Goal: Task Accomplishment & Management: Use online tool/utility

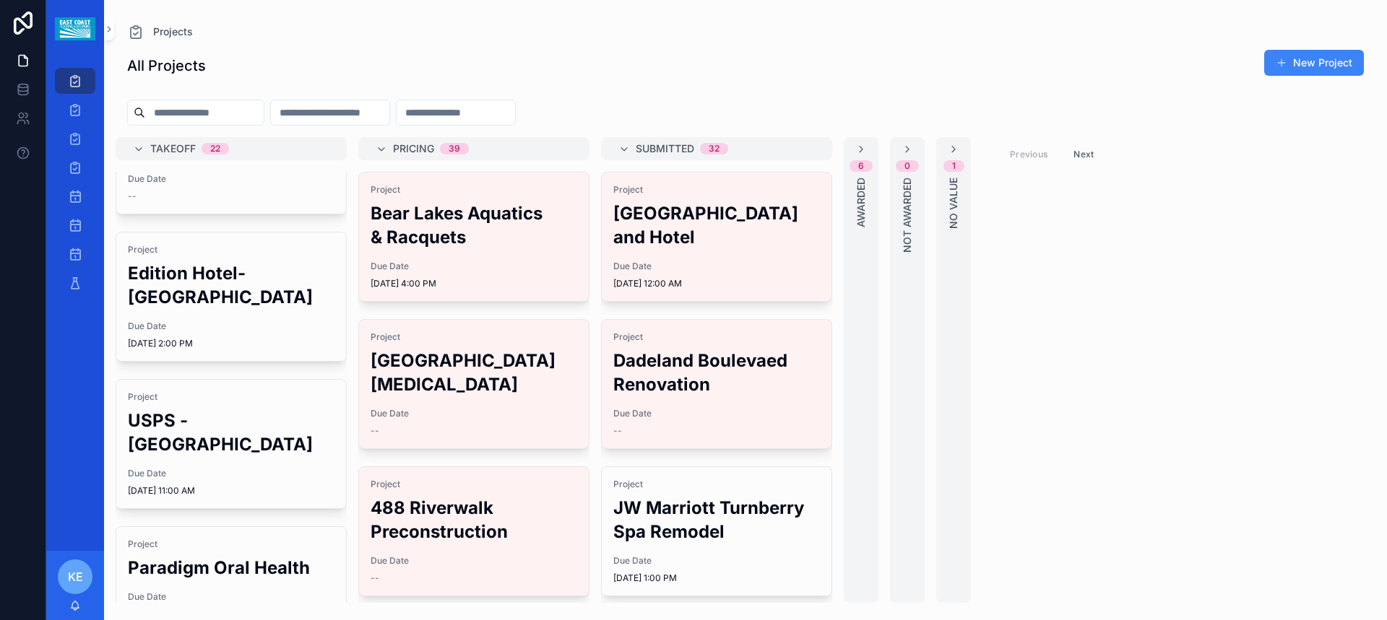
scroll to position [361, 0]
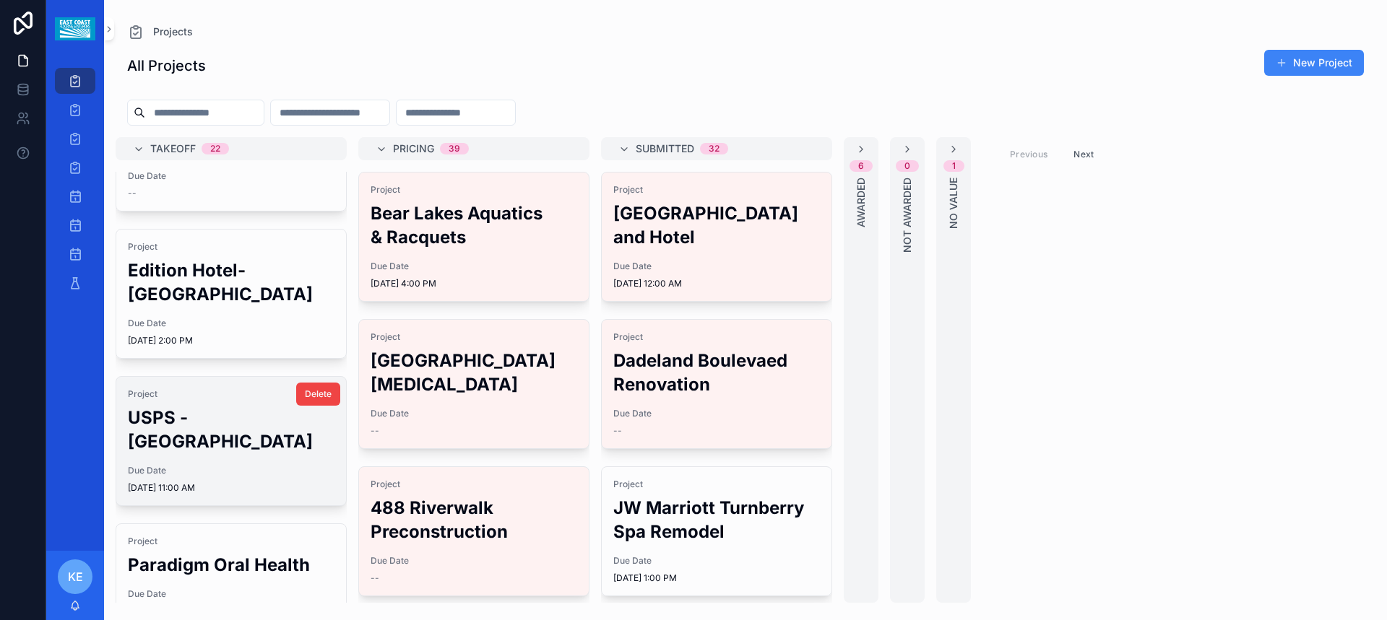
click at [200, 406] on h2 "USPS - [GEOGRAPHIC_DATA]" at bounding box center [231, 430] width 207 height 48
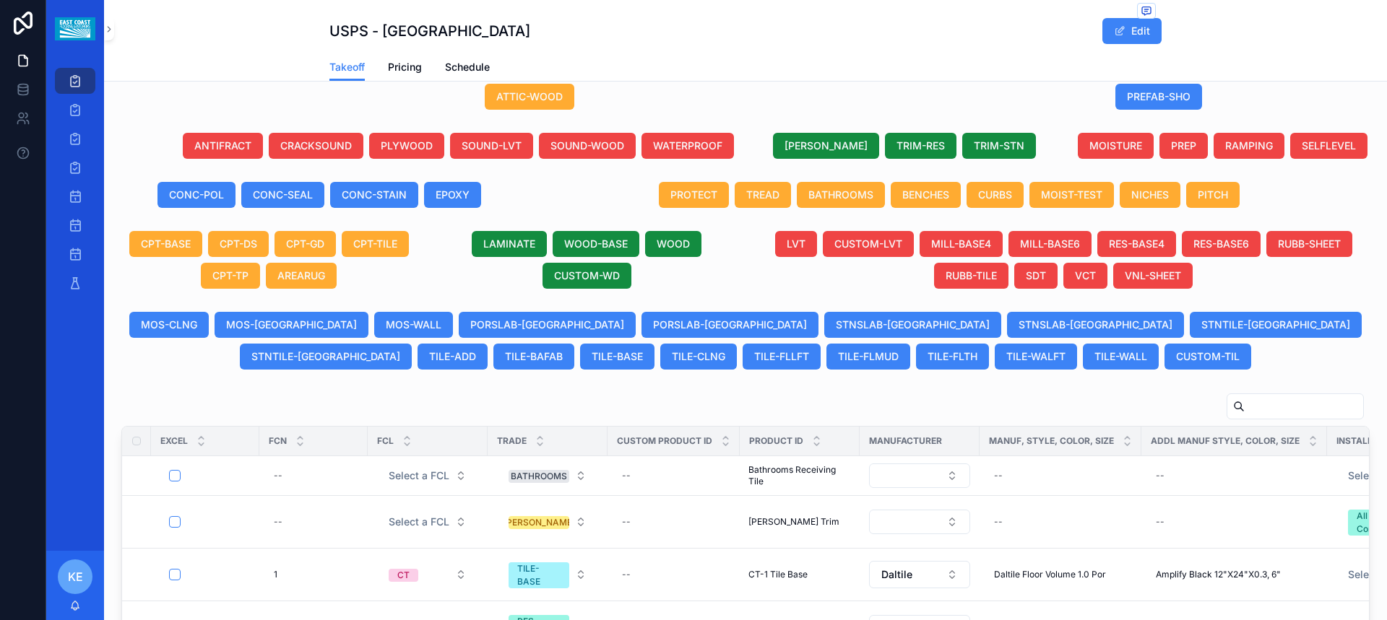
scroll to position [486, 0]
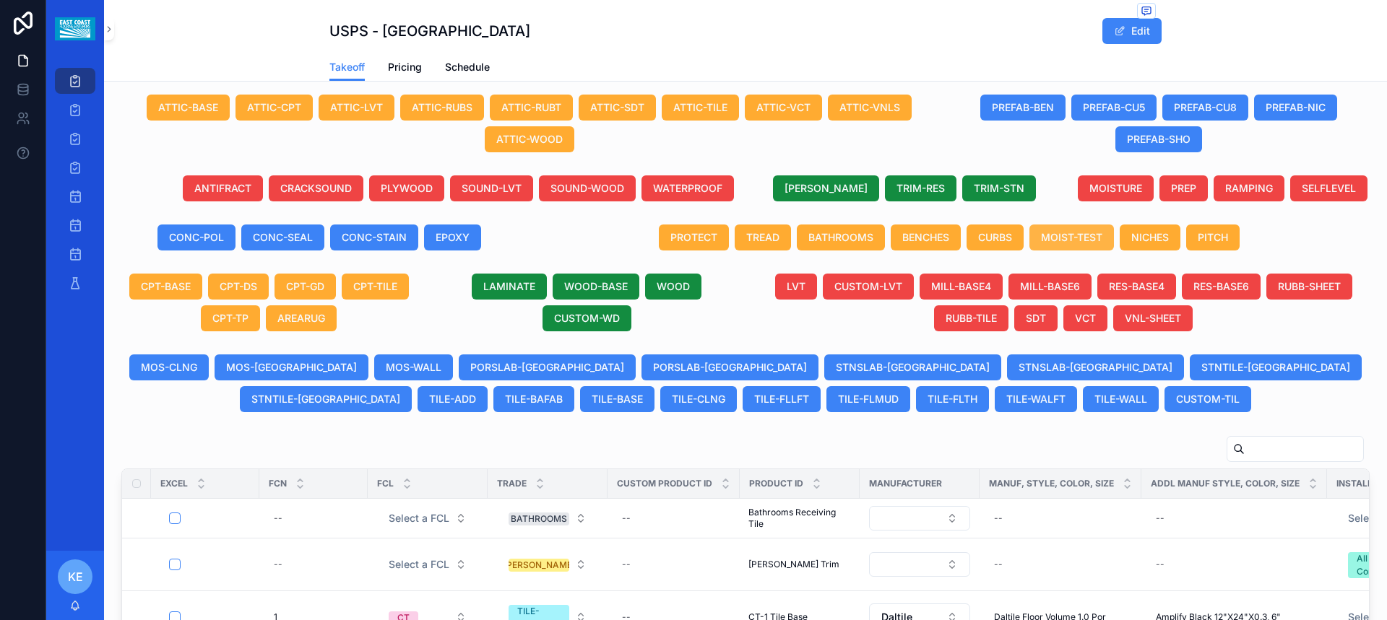
click at [1072, 245] on span "MOIST-TEST" at bounding box center [1071, 237] width 61 height 14
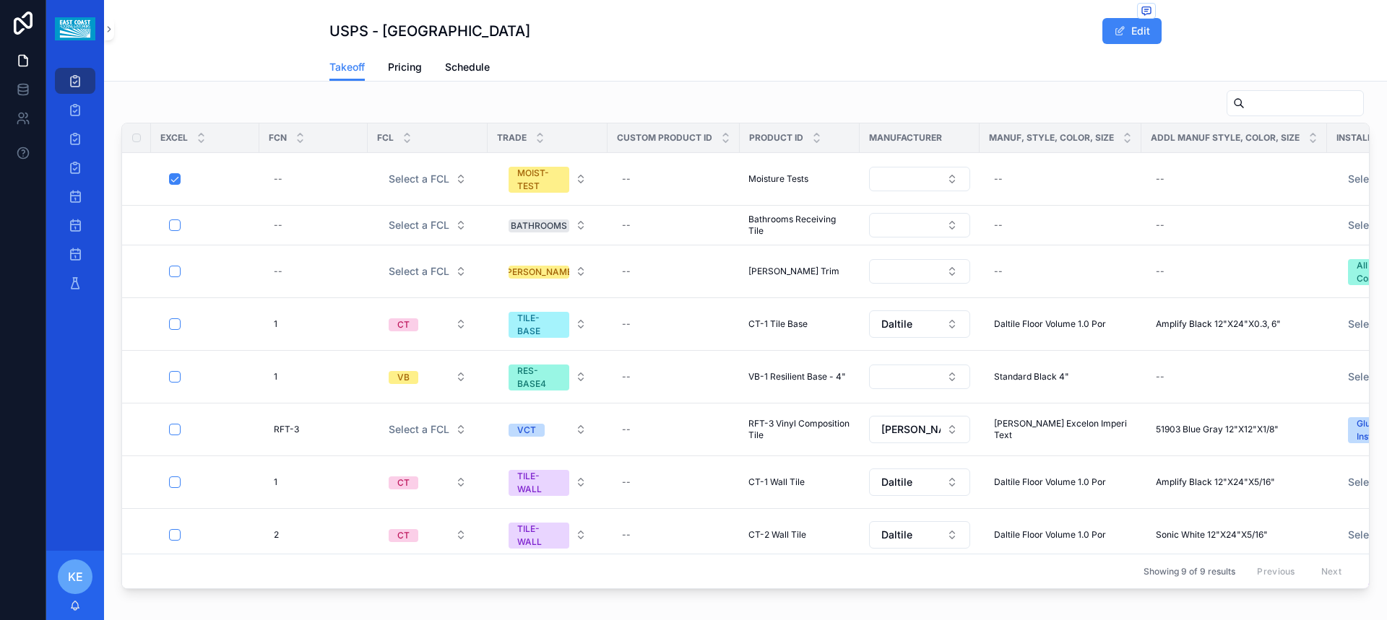
scroll to position [847, 0]
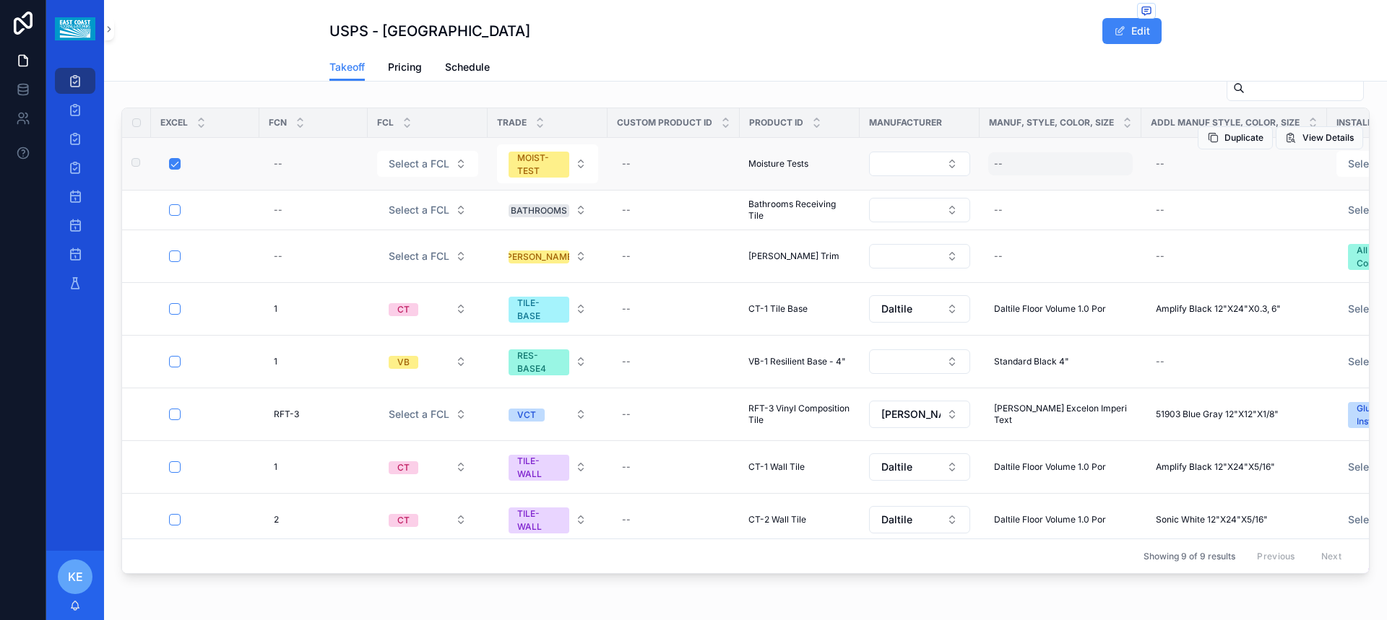
click at [1016, 174] on div "--" at bounding box center [1060, 163] width 144 height 23
click at [1019, 176] on div "--" at bounding box center [1060, 163] width 144 height 23
type input "**********"
click button "scrollable content" at bounding box center [1169, 197] width 17 height 17
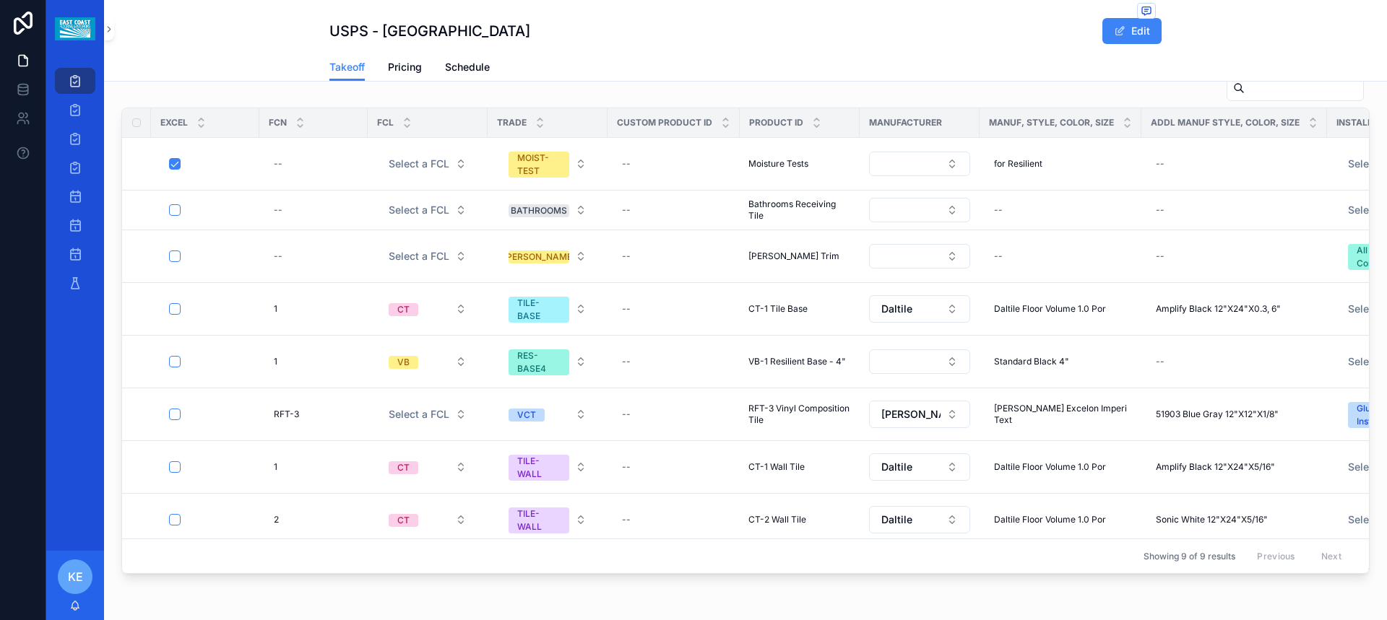
scroll to position [414, 0]
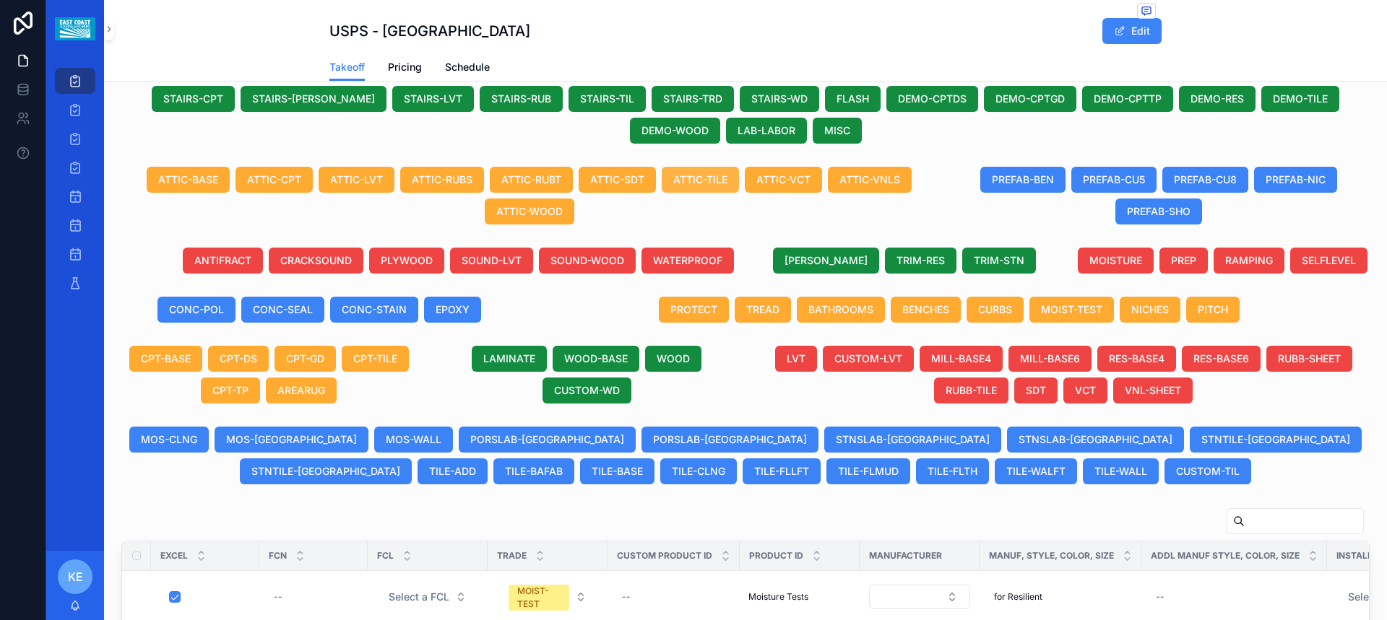
click at [690, 187] on span "ATTIC-TILE" at bounding box center [700, 180] width 54 height 14
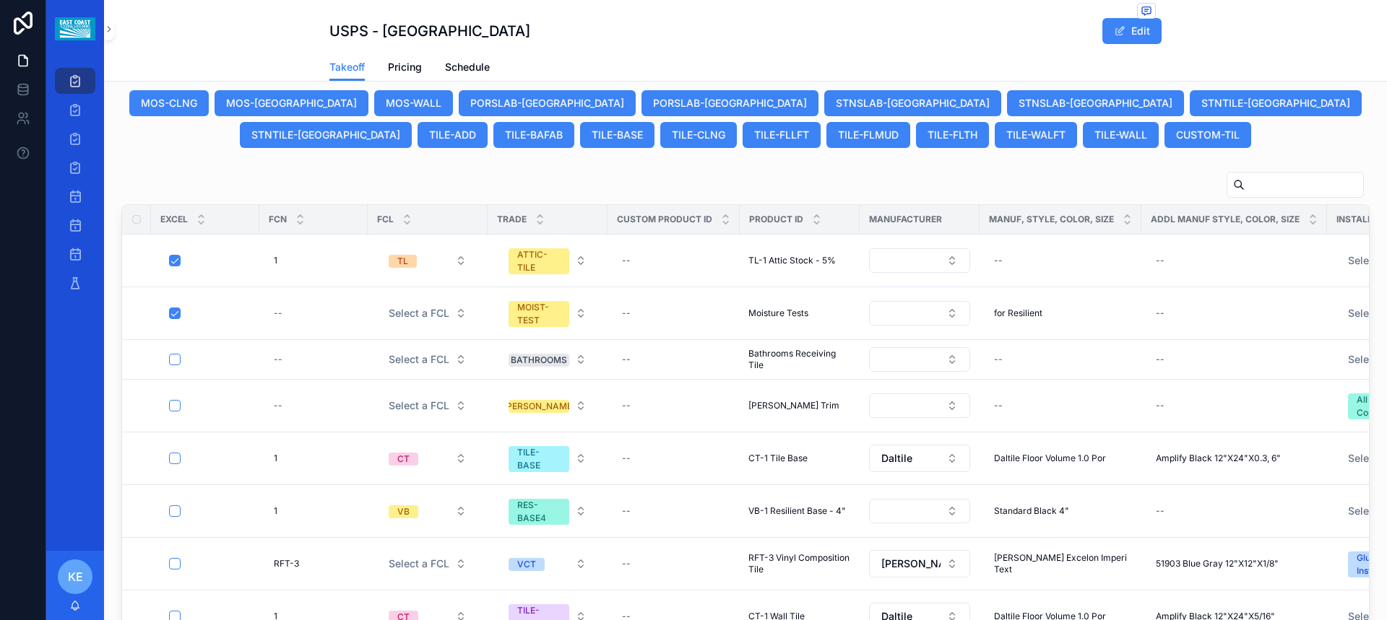
scroll to position [801, 0]
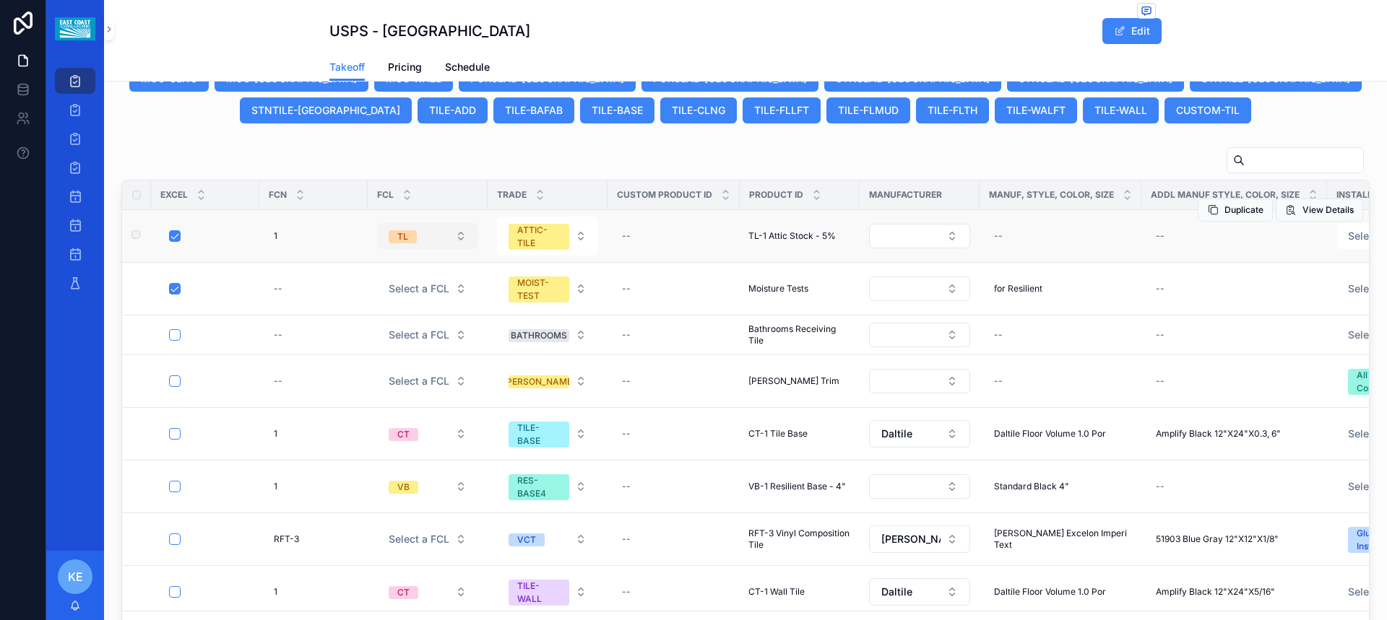
click at [459, 248] on button "TL" at bounding box center [427, 236] width 101 height 26
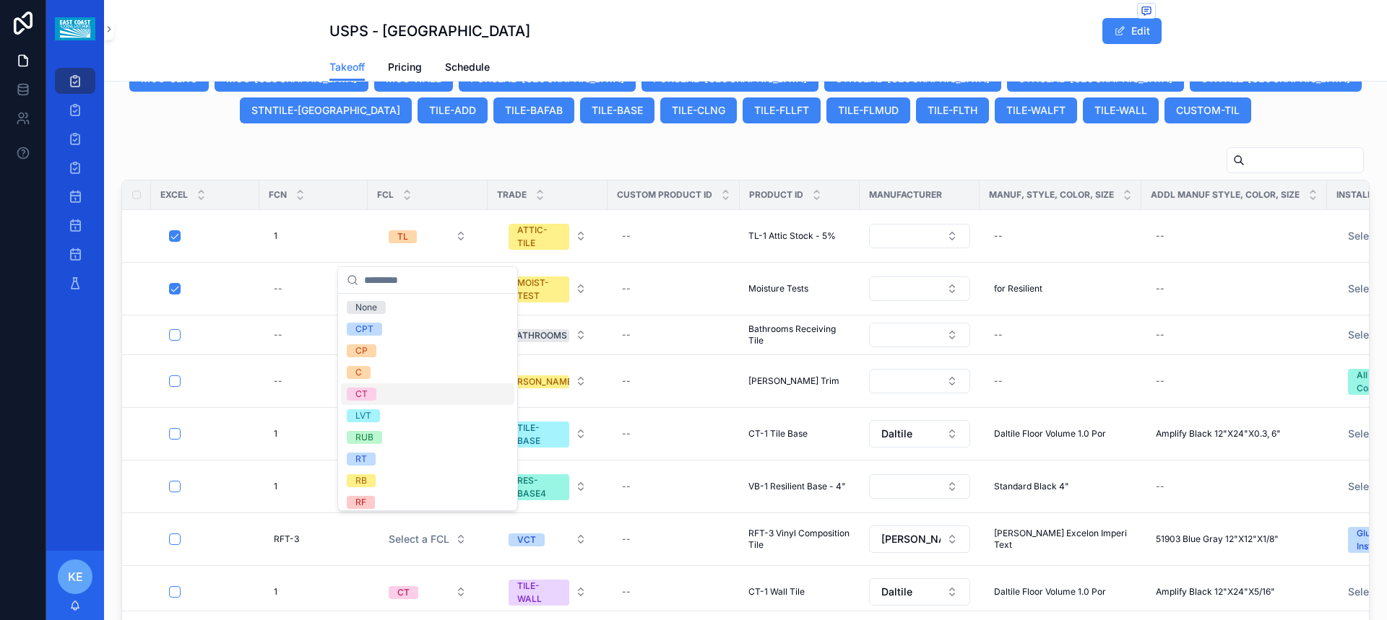
click at [362, 399] on div "CT" at bounding box center [361, 394] width 12 height 13
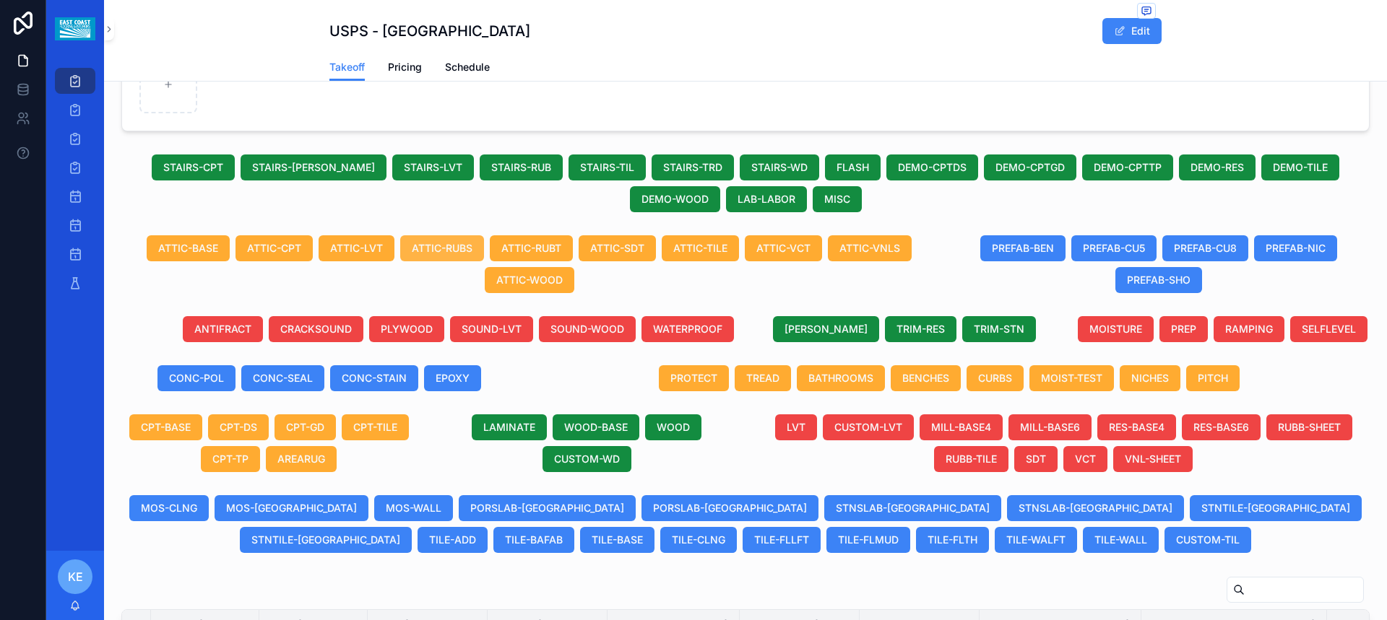
scroll to position [368, 0]
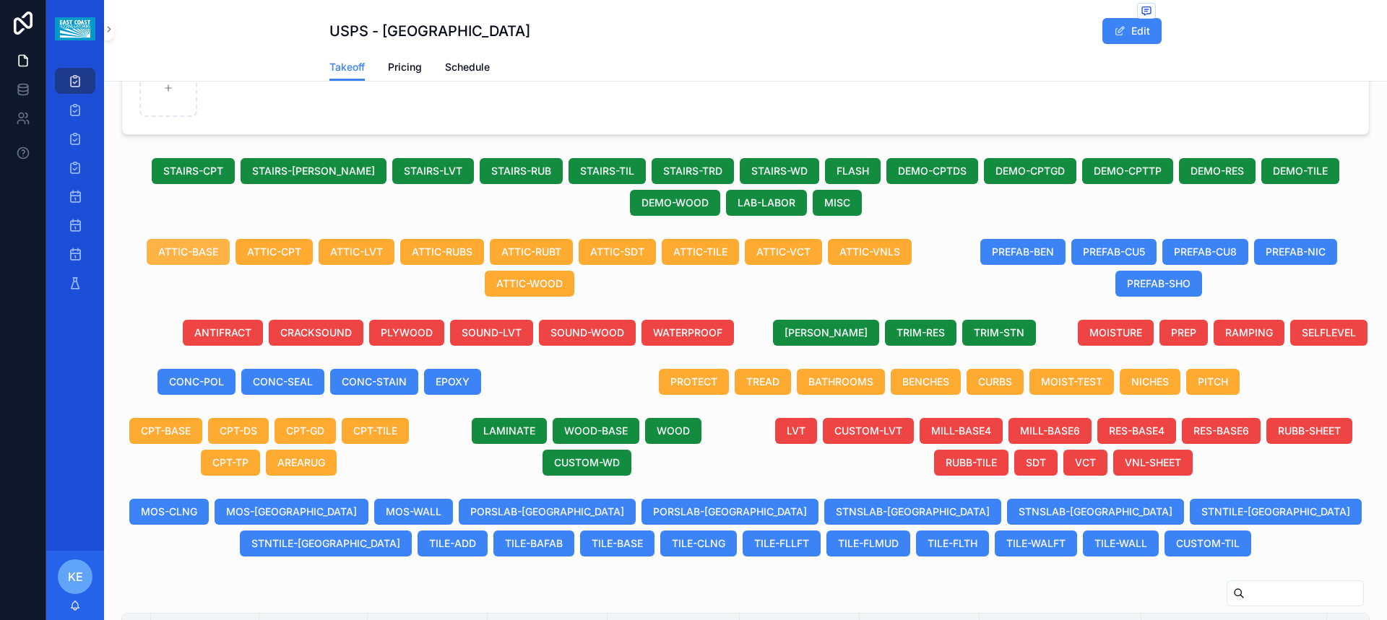
click at [165, 259] on span "ATTIC-BASE" at bounding box center [188, 252] width 60 height 14
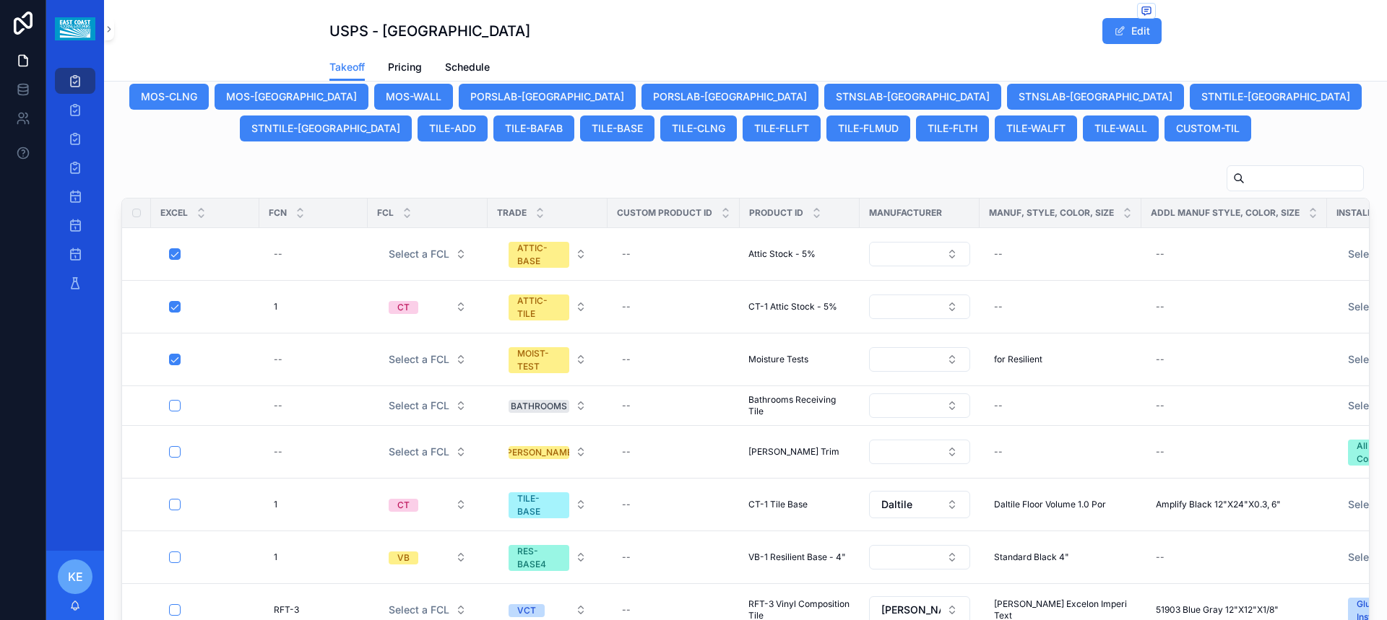
scroll to position [801, 0]
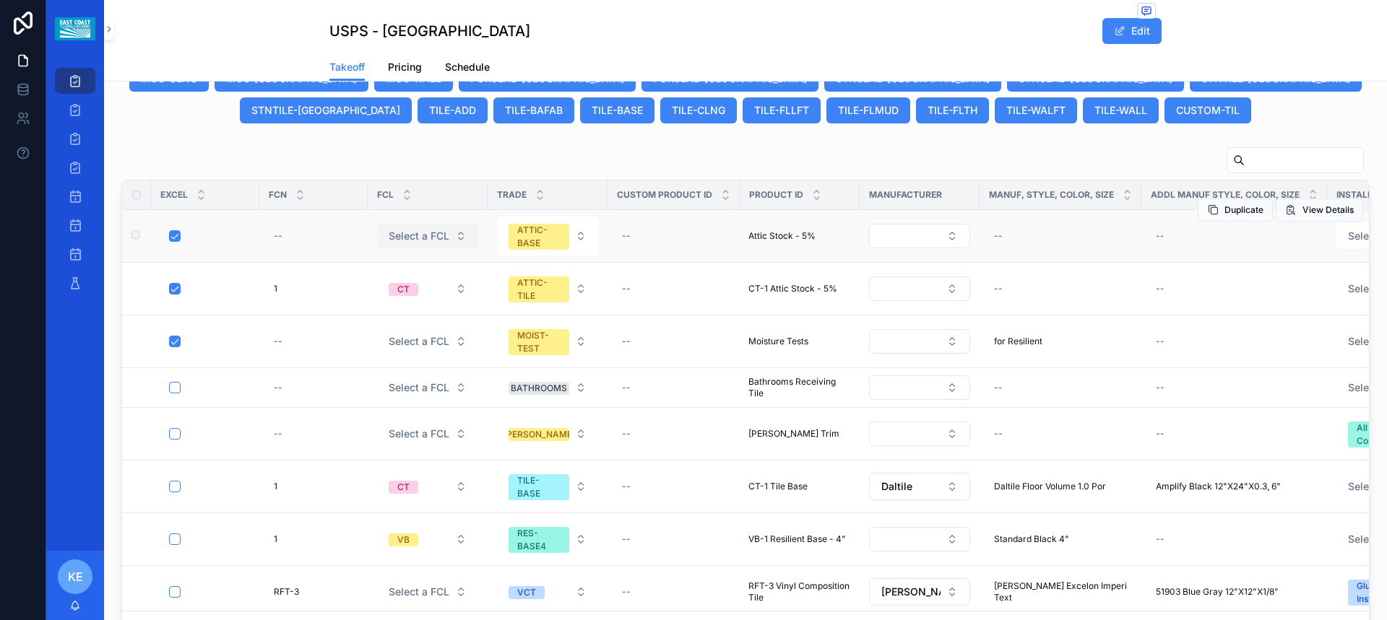
click at [463, 245] on button "Select a FCL" at bounding box center [427, 236] width 101 height 26
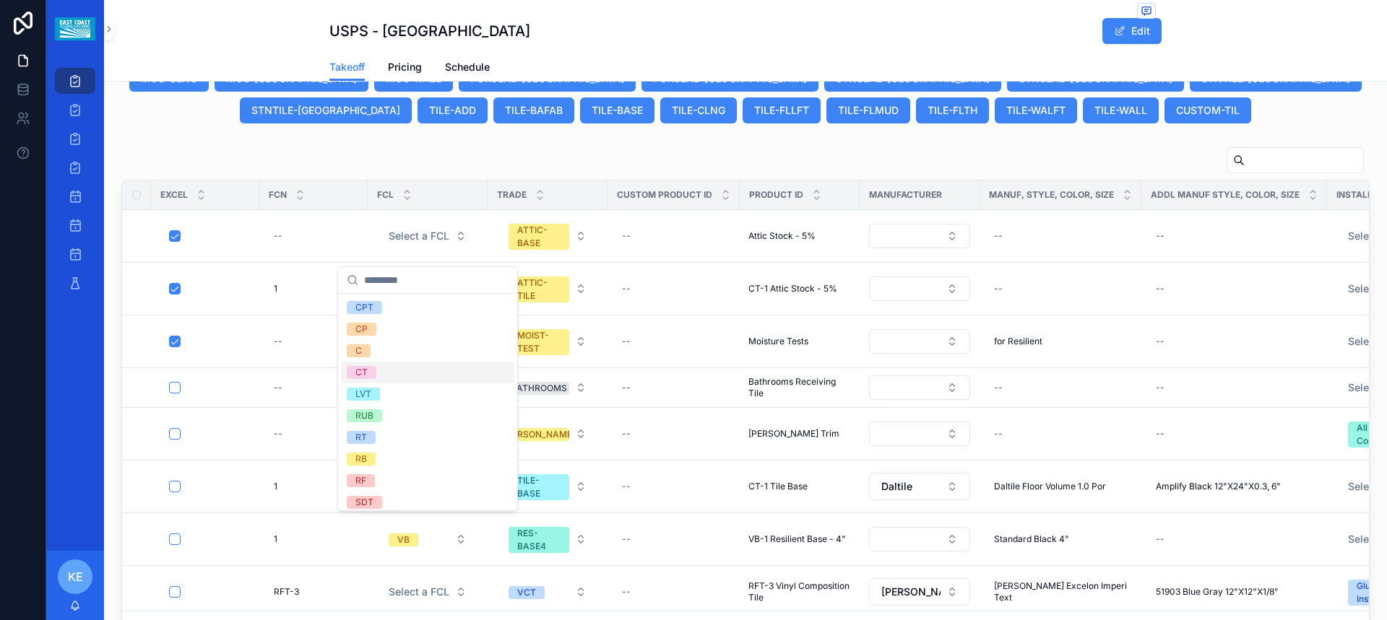
click at [362, 376] on div "CT" at bounding box center [361, 372] width 12 height 13
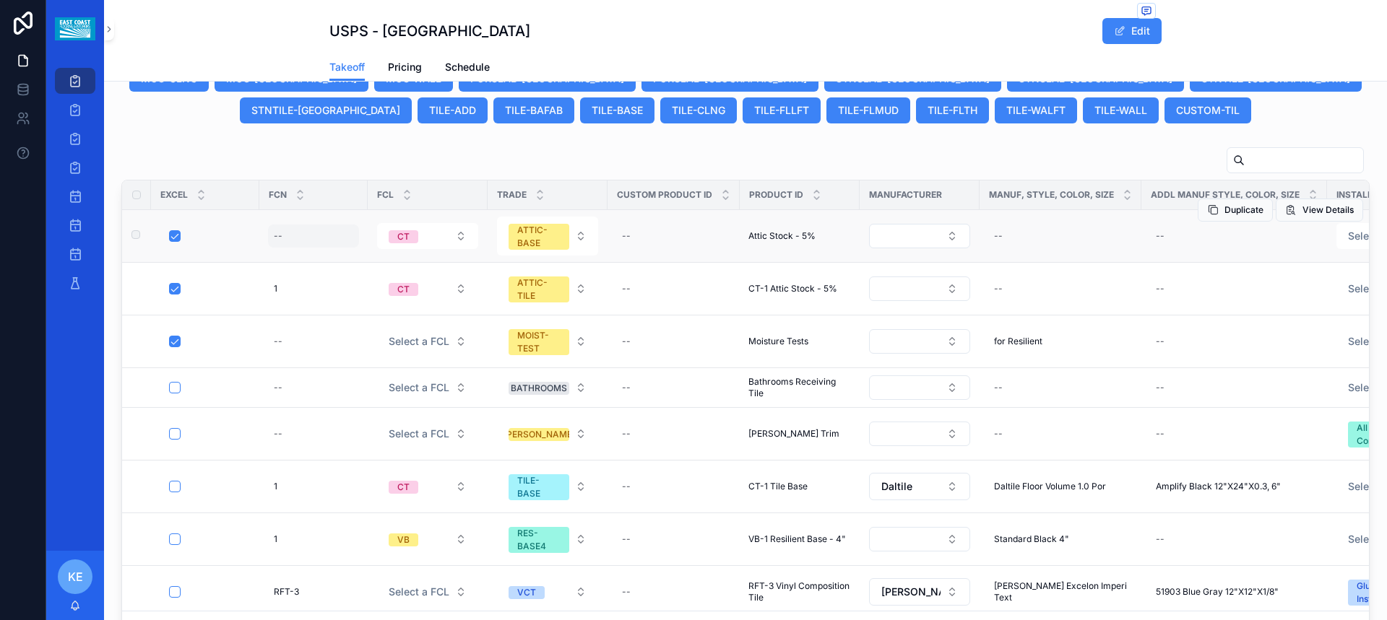
click at [273, 248] on div "--" at bounding box center [313, 236] width 91 height 23
click at [279, 242] on div "--" at bounding box center [278, 236] width 9 height 12
type input "*"
click button "scrollable content" at bounding box center [450, 269] width 17 height 17
click at [462, 249] on button "CT" at bounding box center [427, 236] width 101 height 26
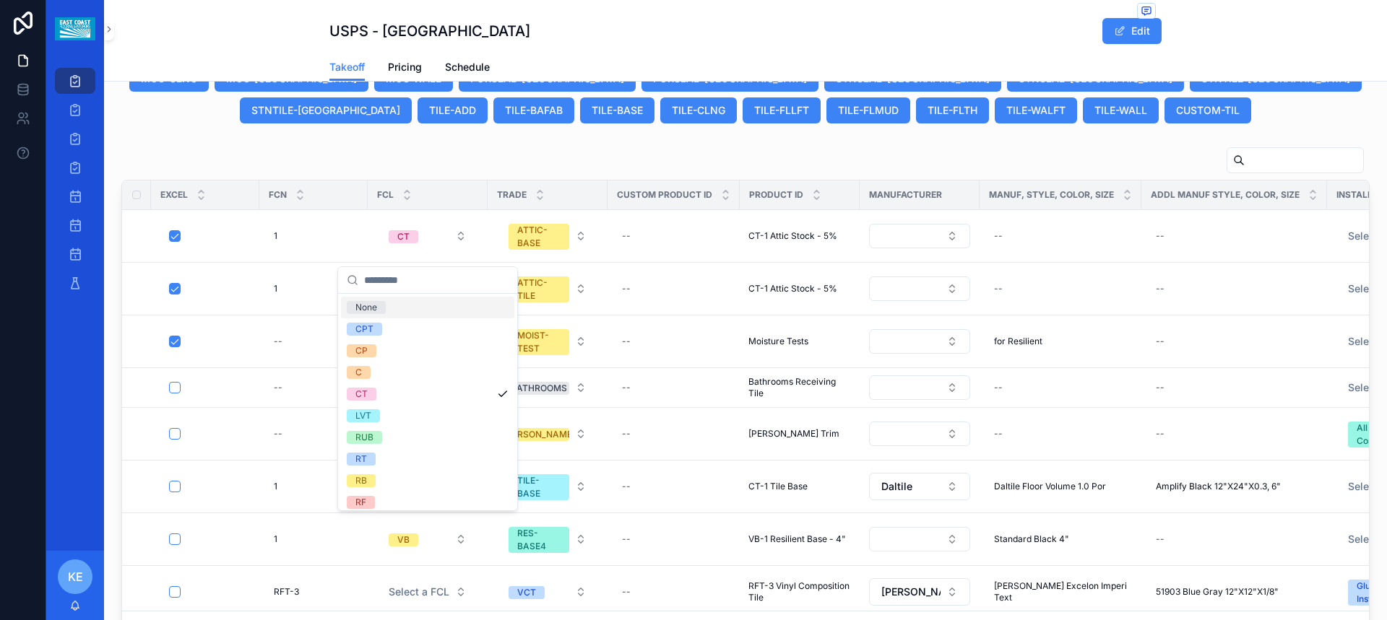
click at [370, 308] on div "None" at bounding box center [366, 307] width 22 height 13
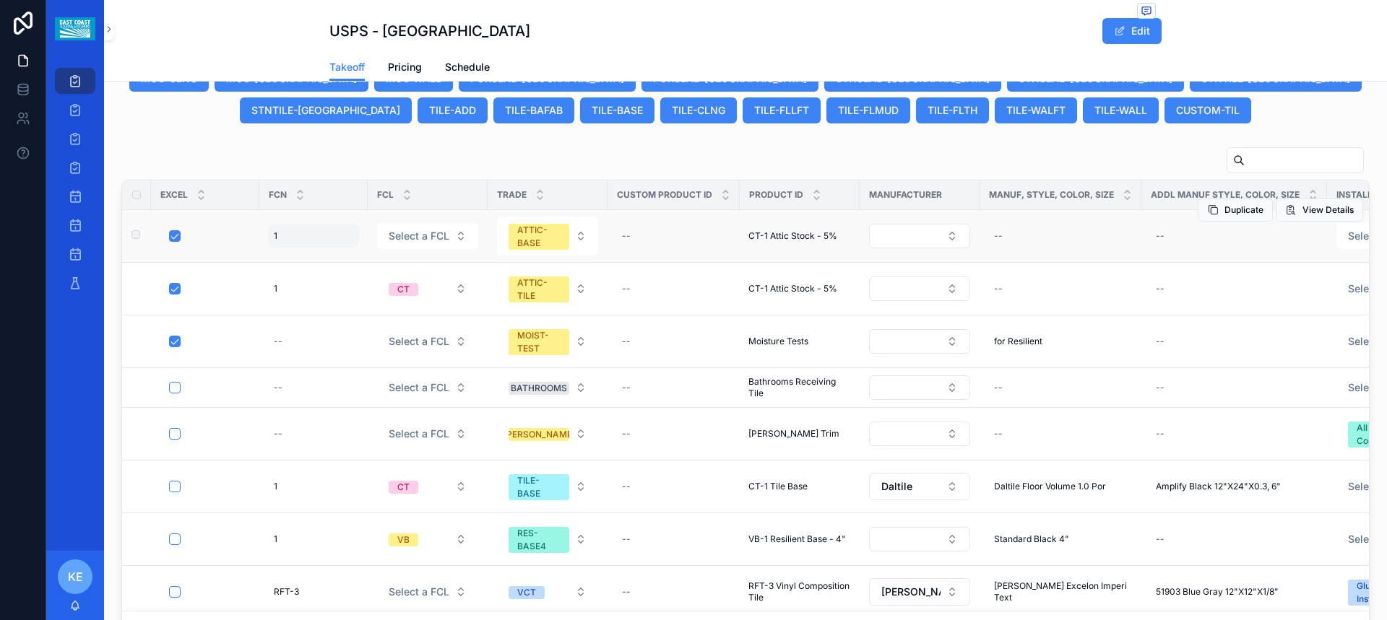
click at [293, 248] on div "1 1" at bounding box center [313, 236] width 91 height 23
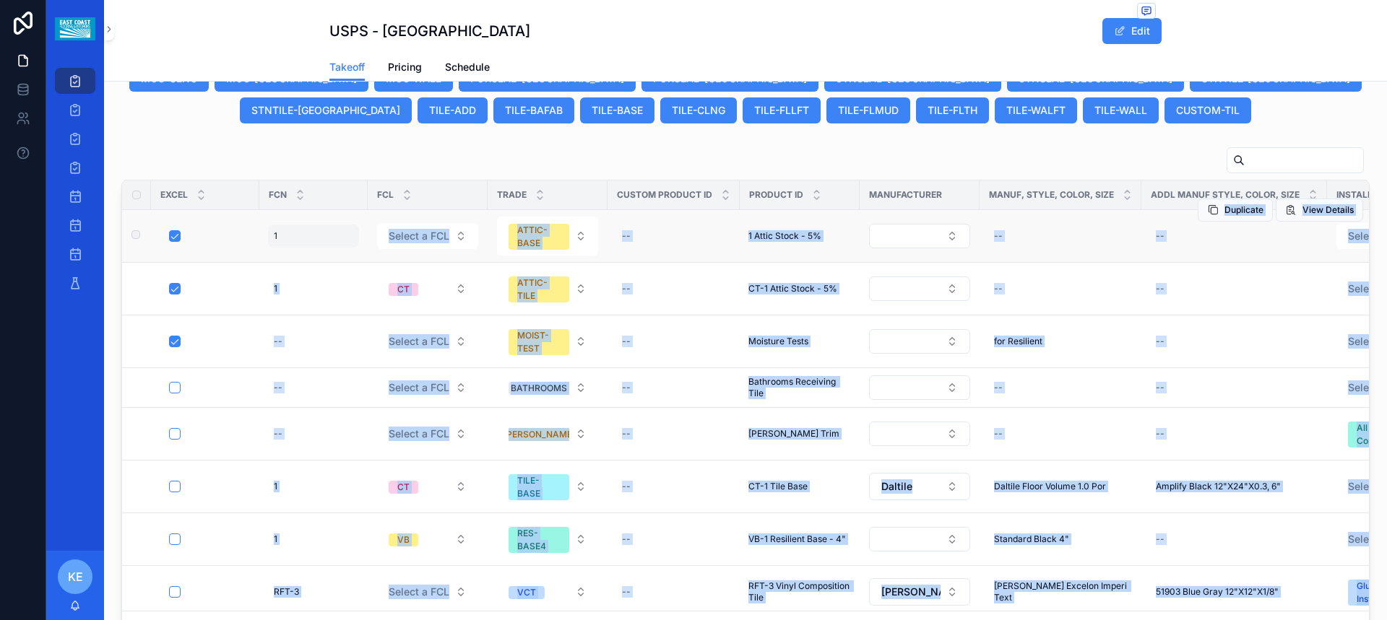
click at [280, 248] on div "1 1" at bounding box center [313, 236] width 91 height 23
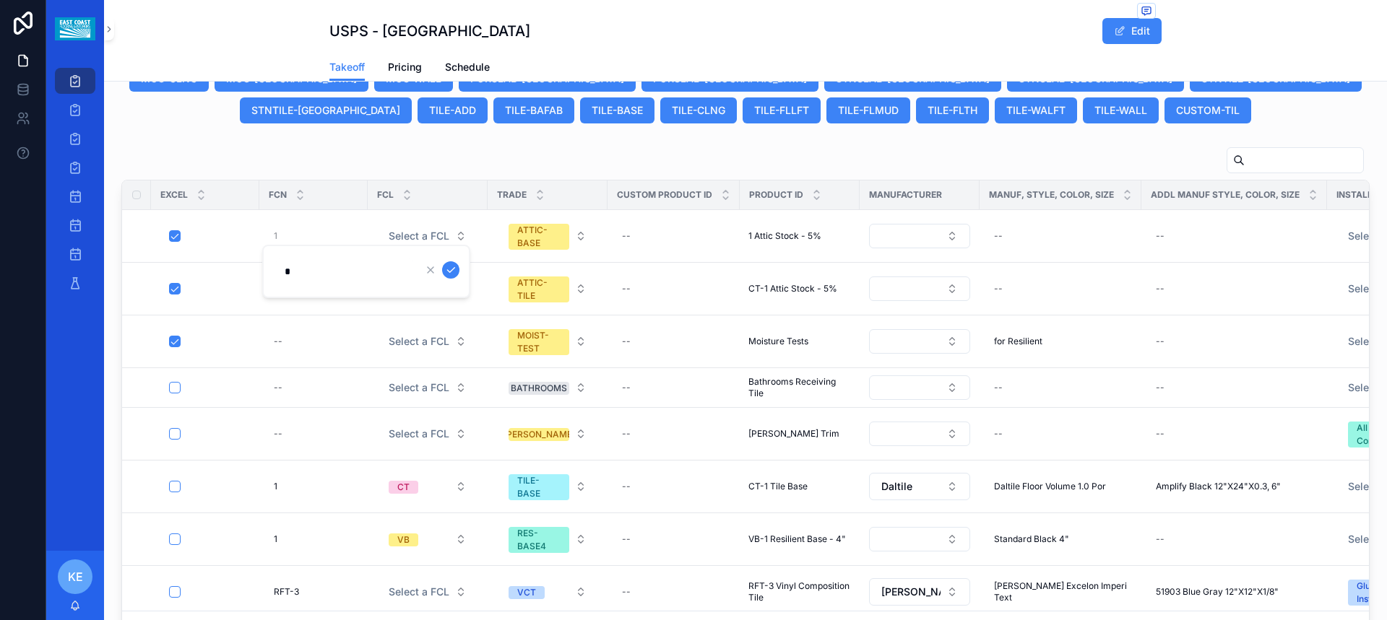
click at [285, 270] on input "*" at bounding box center [344, 271] width 137 height 20
click button "scrollable content" at bounding box center [450, 269] width 17 height 17
click at [640, 248] on div "--" at bounding box center [673, 236] width 115 height 23
type input "**********"
click button "scrollable content" at bounding box center [798, 269] width 17 height 17
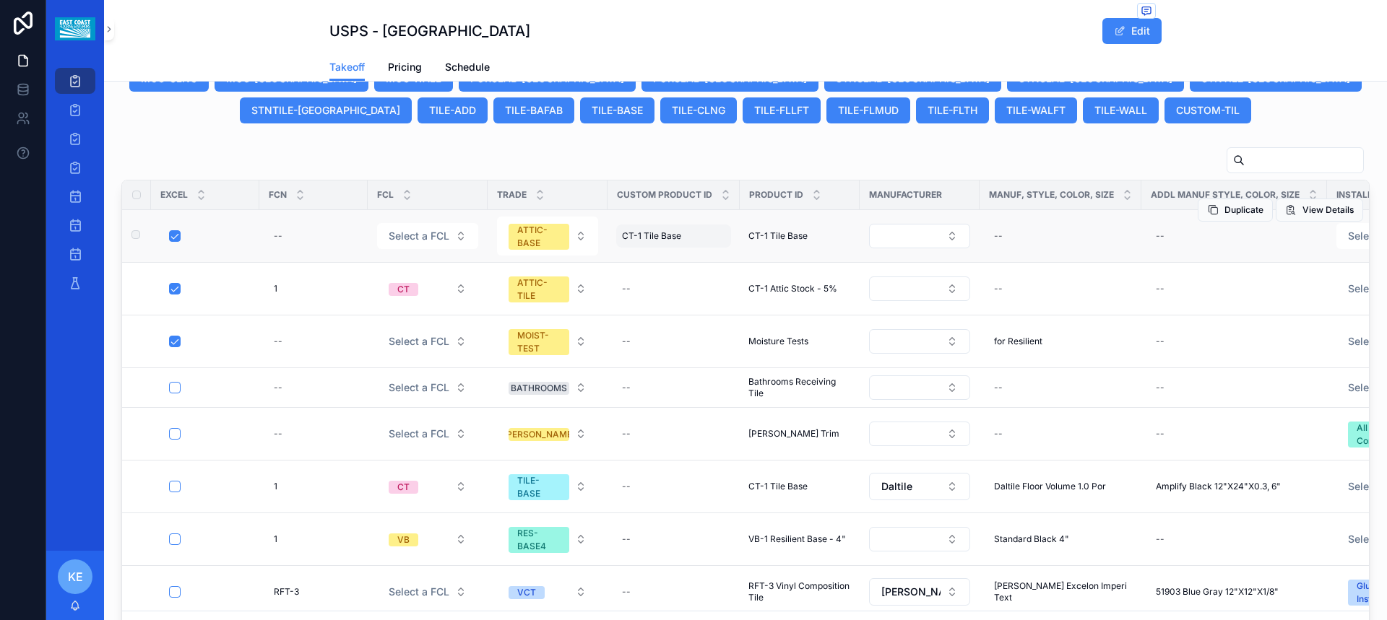
click at [704, 248] on div "CT-1 Tile Base CT-1 Tile Base" at bounding box center [673, 236] width 115 height 23
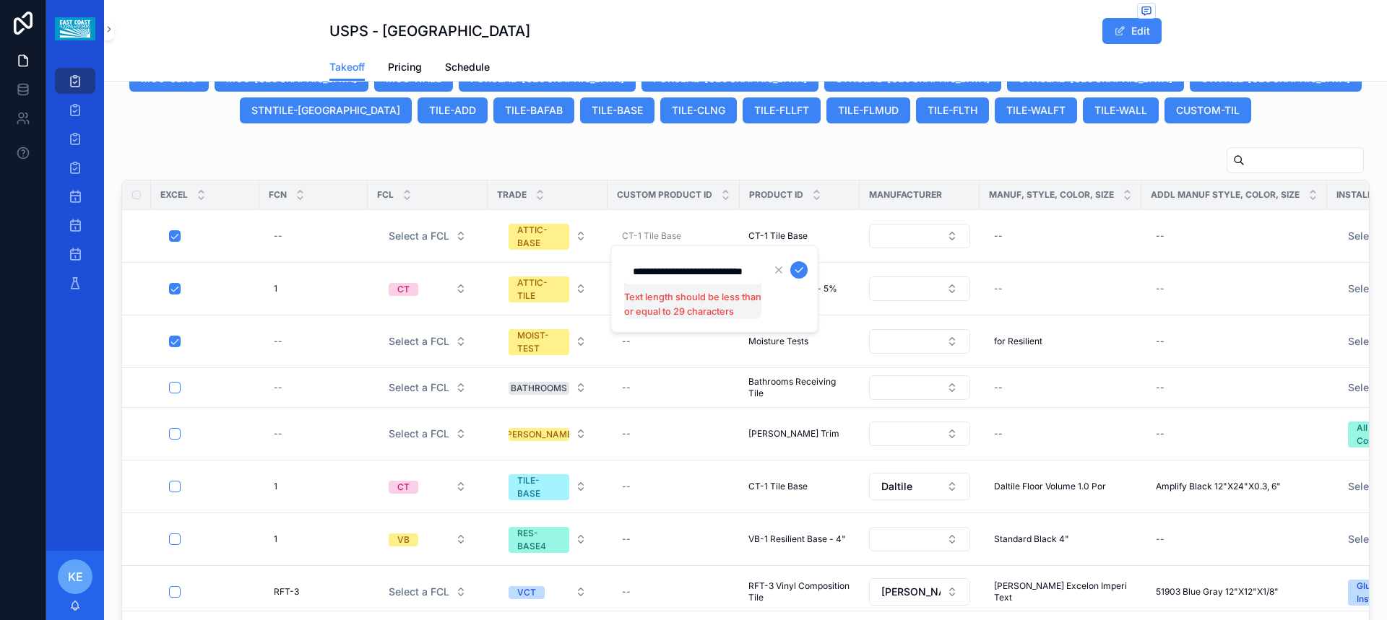
click at [739, 275] on input "**********" at bounding box center [692, 271] width 137 height 20
type input "**********"
click at [802, 272] on icon "scrollable content" at bounding box center [799, 270] width 12 height 12
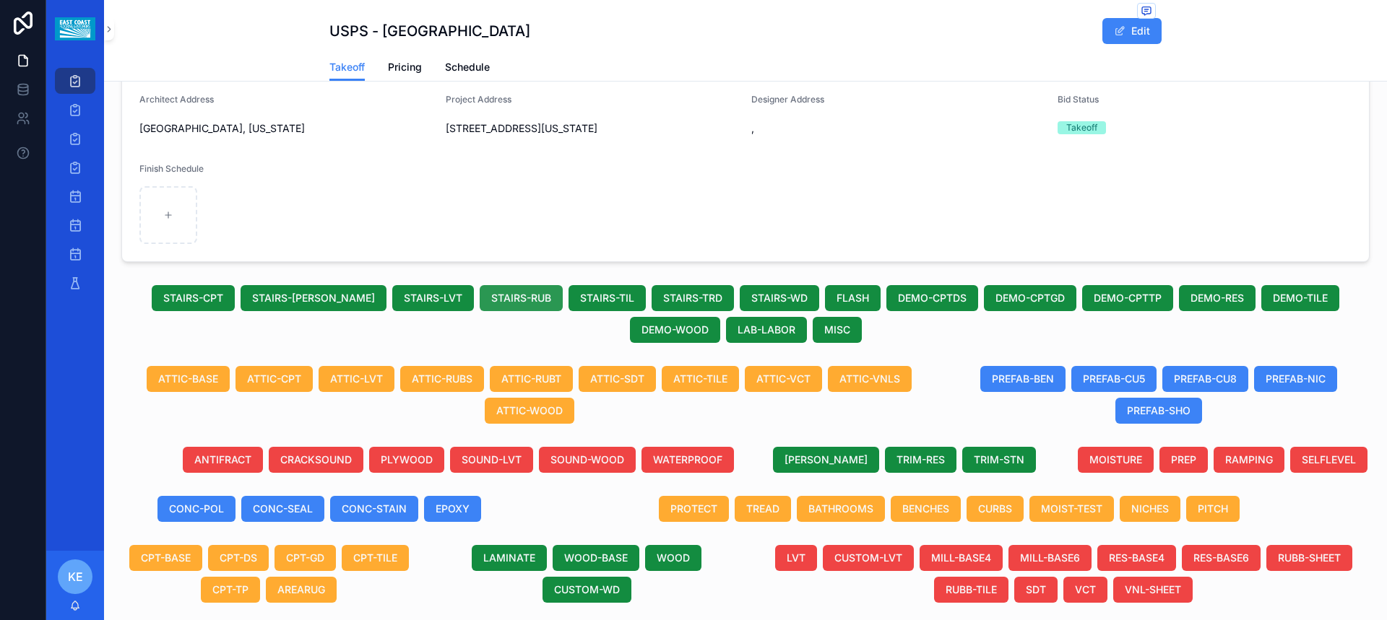
scroll to position [223, 0]
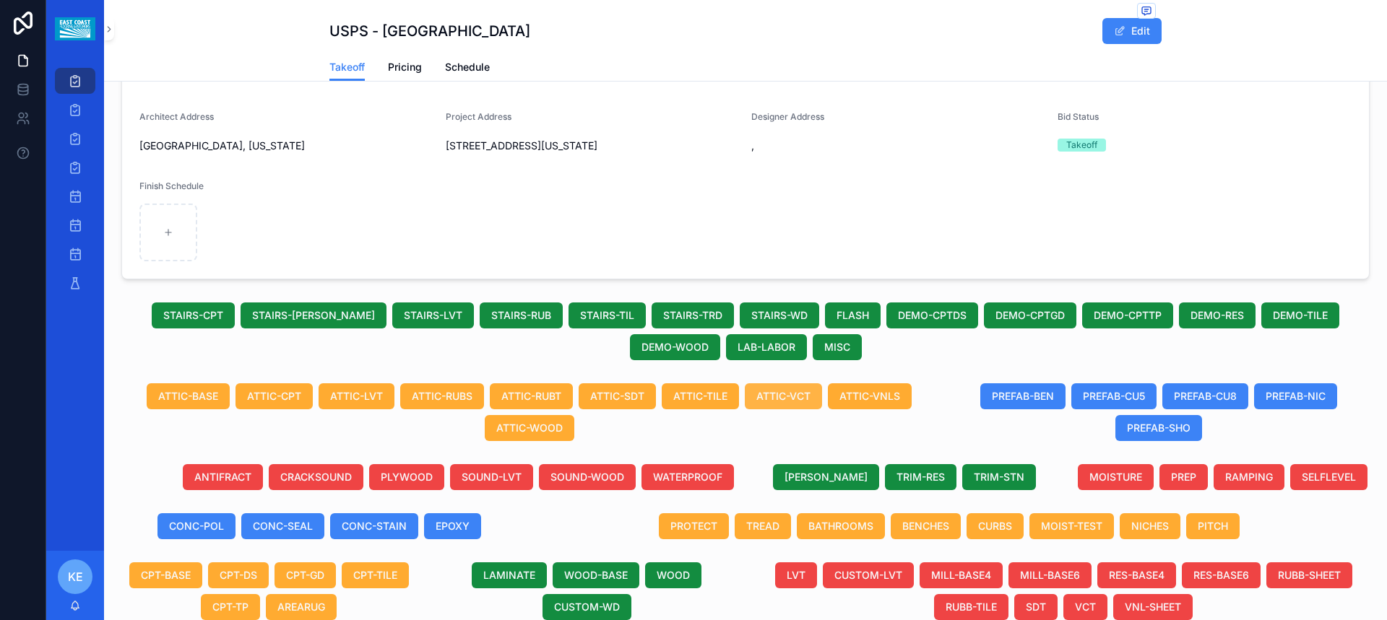
click at [804, 404] on span "ATTIC-VCT" at bounding box center [783, 396] width 54 height 14
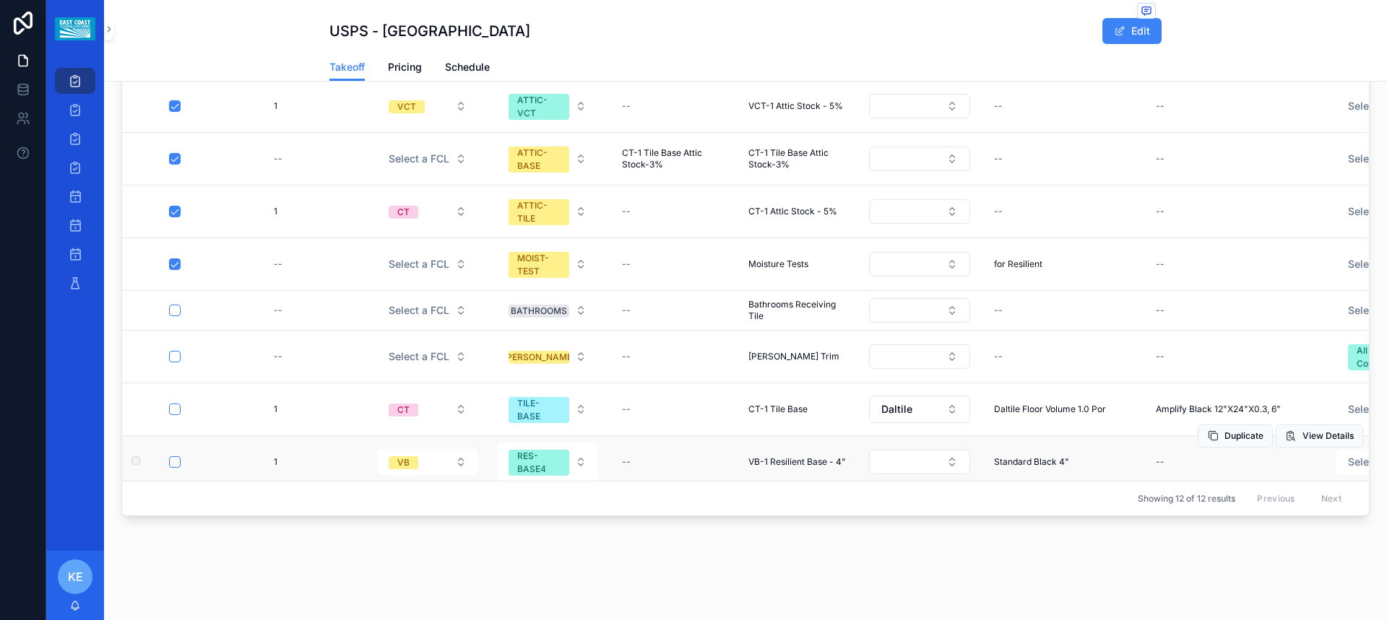
scroll to position [144, 0]
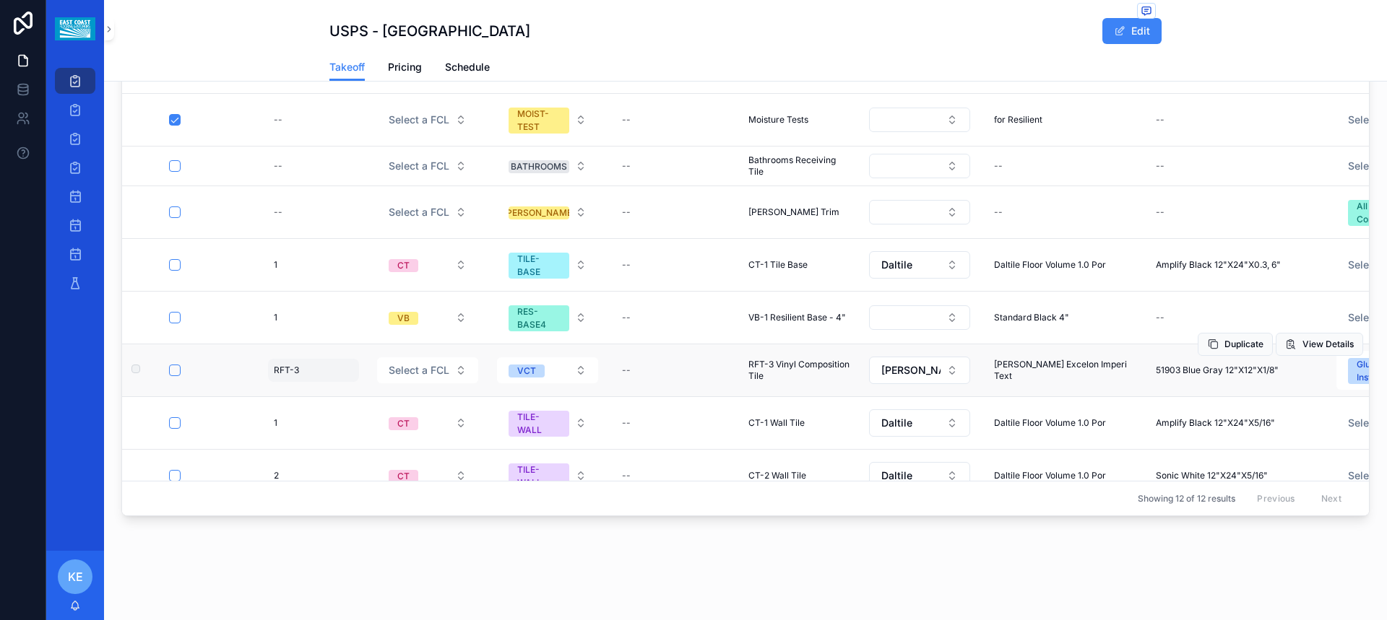
click at [301, 374] on div "RFT-3 RFT-3" at bounding box center [313, 370] width 91 height 23
drag, startPoint x: 296, startPoint y: 386, endPoint x: 282, endPoint y: 384, distance: 14.5
click at [282, 384] on input "*****" at bounding box center [344, 391] width 137 height 20
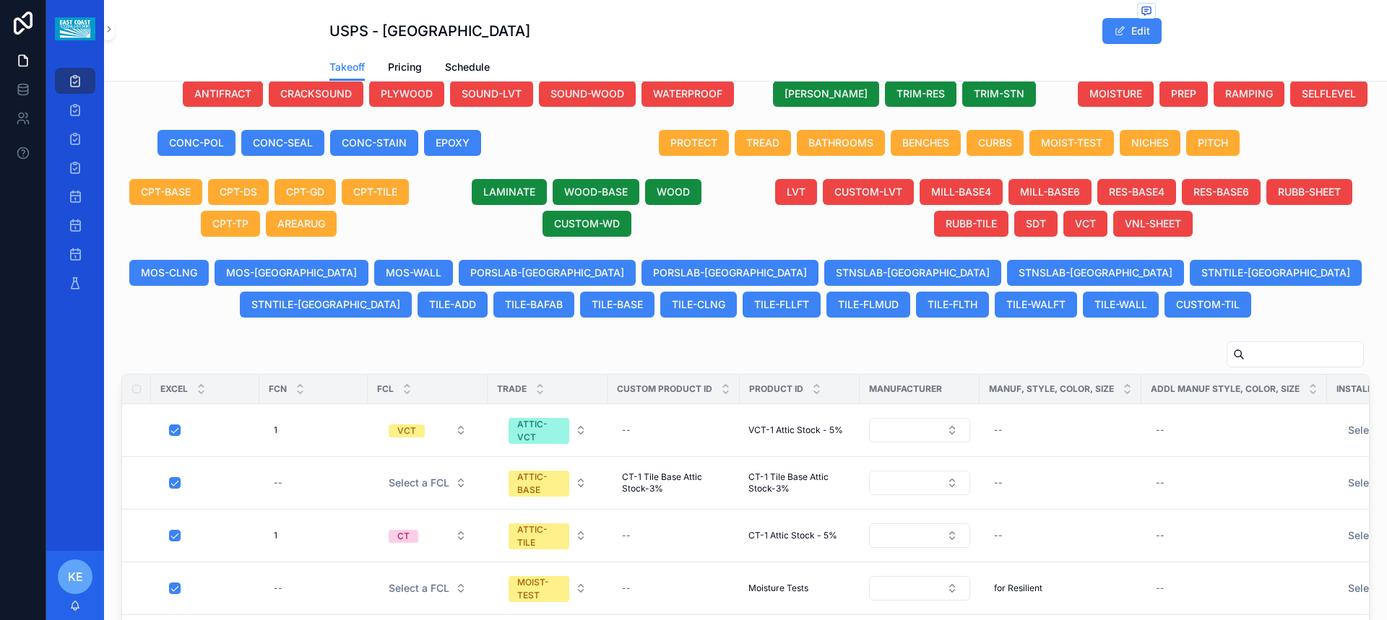
scroll to position [584, 0]
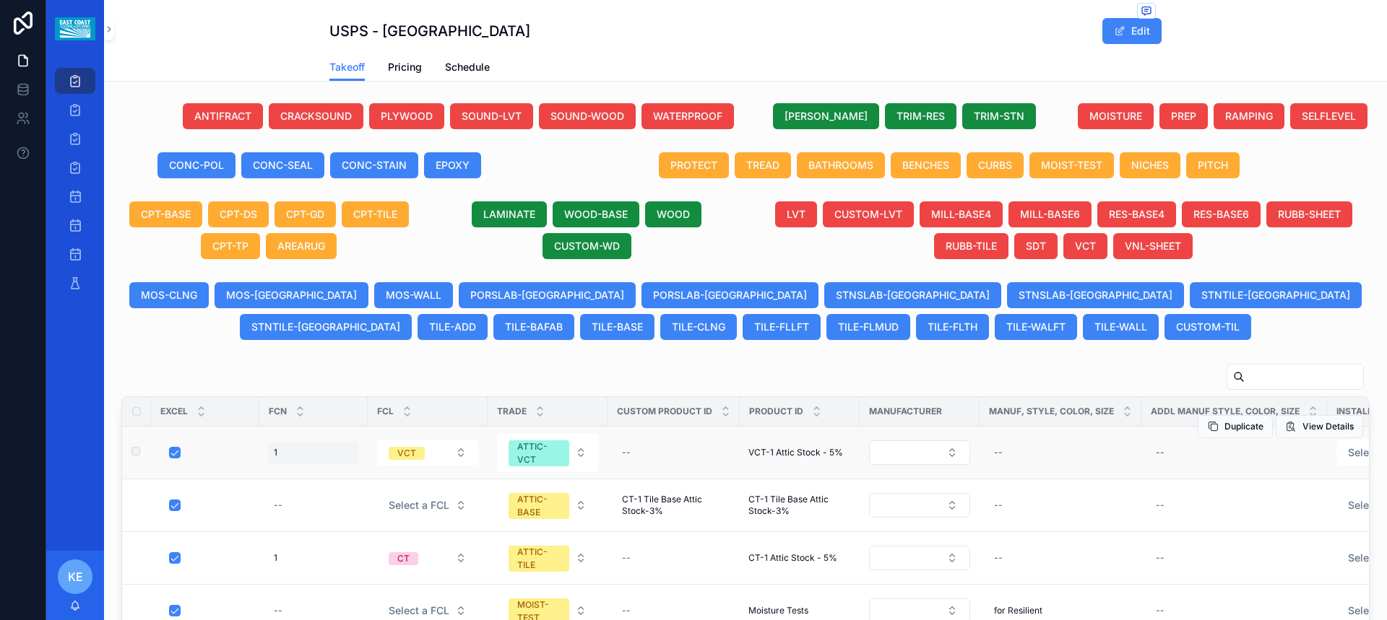
click at [299, 464] on div "1 1" at bounding box center [313, 452] width 91 height 23
drag, startPoint x: 290, startPoint y: 496, endPoint x: 283, endPoint y: 491, distance: 8.4
click at [283, 491] on input "*" at bounding box center [344, 488] width 137 height 20
type input "*****"
click button "scrollable content" at bounding box center [450, 486] width 17 height 17
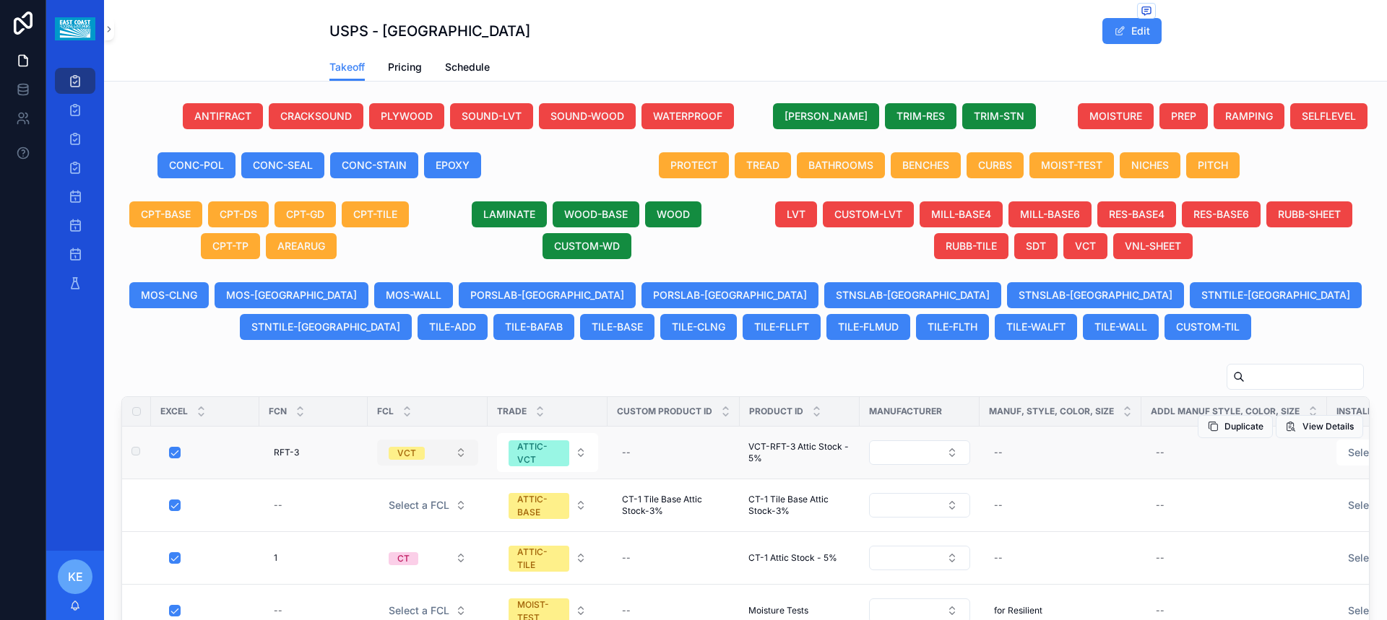
click at [463, 466] on button "VCT" at bounding box center [427, 453] width 101 height 26
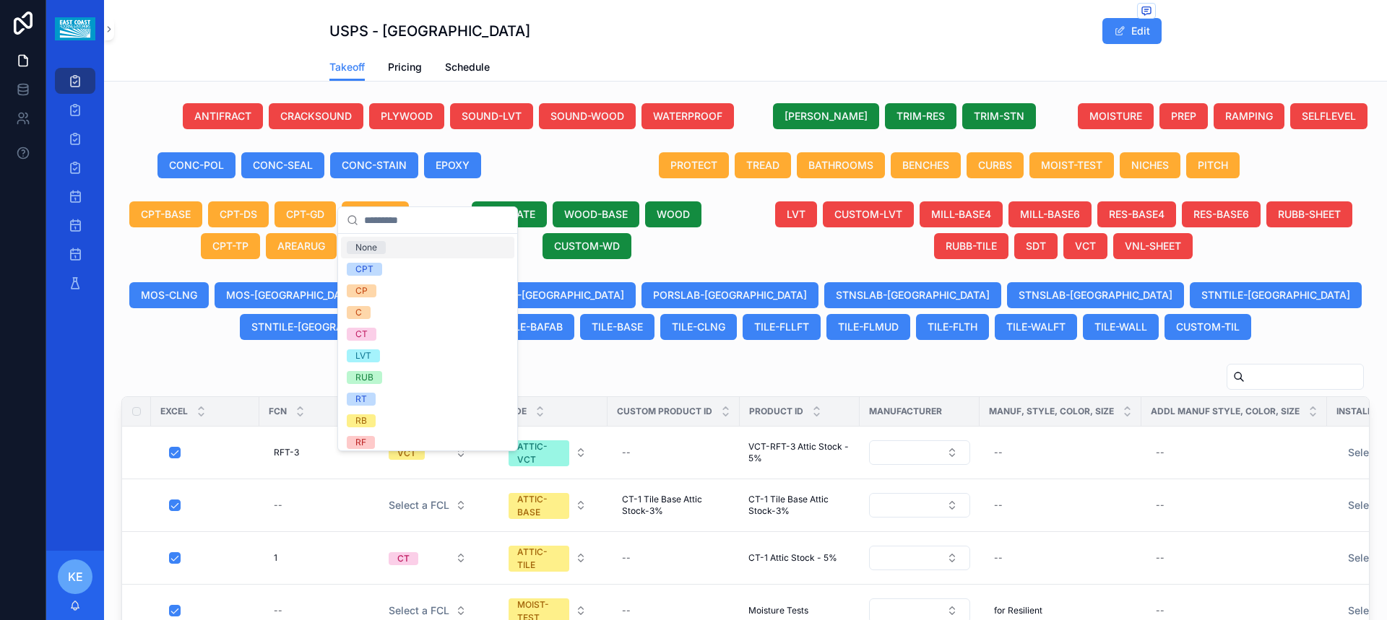
drag, startPoint x: 363, startPoint y: 246, endPoint x: 266, endPoint y: 394, distance: 177.3
click at [363, 246] on div "None" at bounding box center [366, 247] width 22 height 13
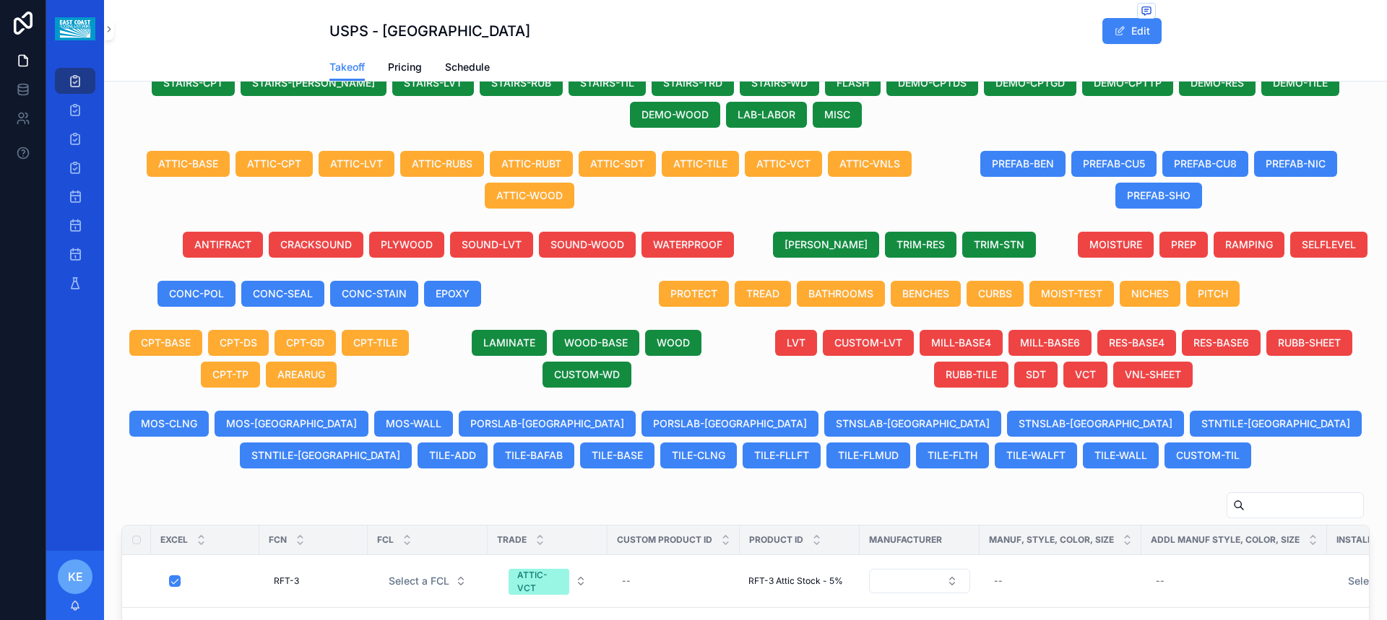
scroll to position [440, 0]
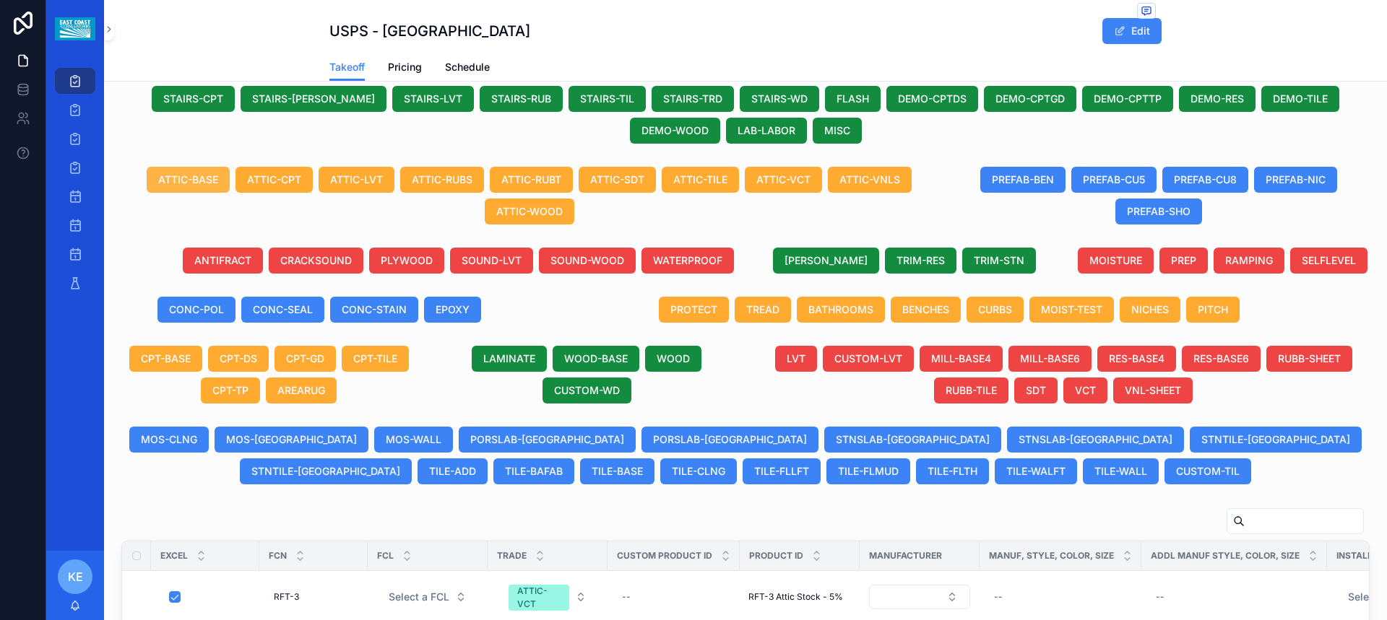
click at [176, 187] on span "ATTIC-BASE" at bounding box center [188, 180] width 60 height 14
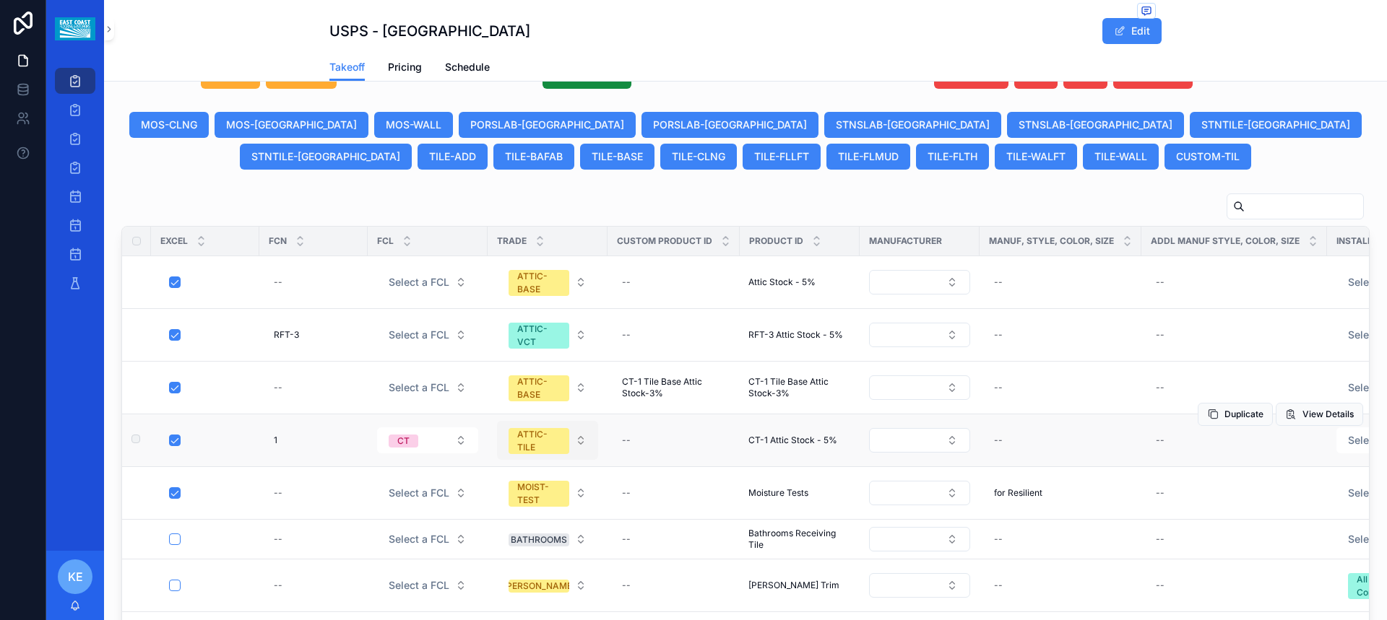
scroll to position [801, 0]
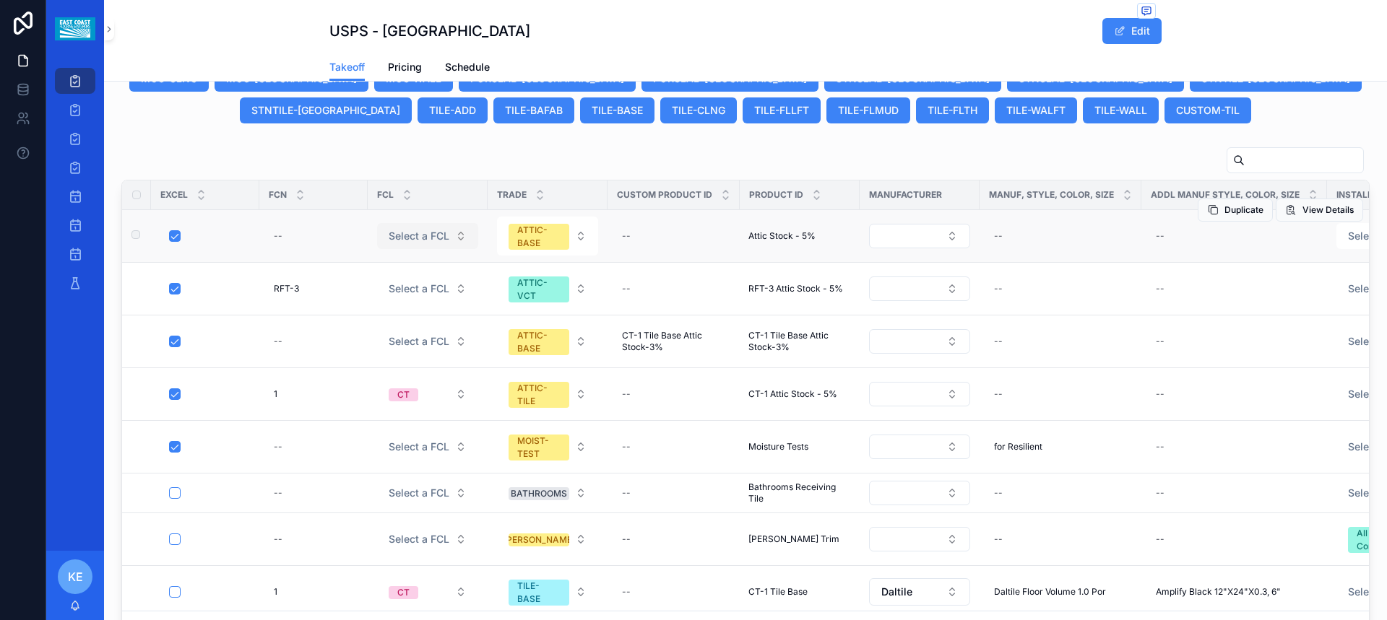
click at [459, 248] on button "Select a FCL" at bounding box center [427, 236] width 101 height 26
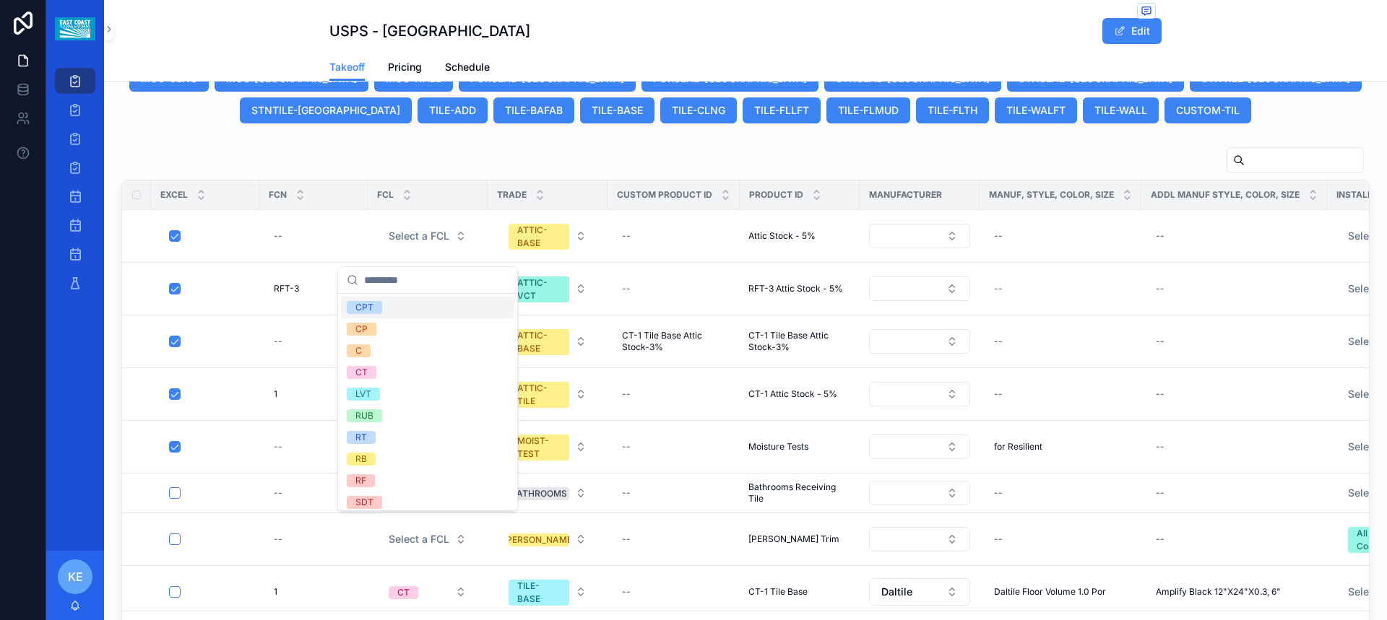
click at [399, 279] on input "scrollable content" at bounding box center [436, 280] width 144 height 26
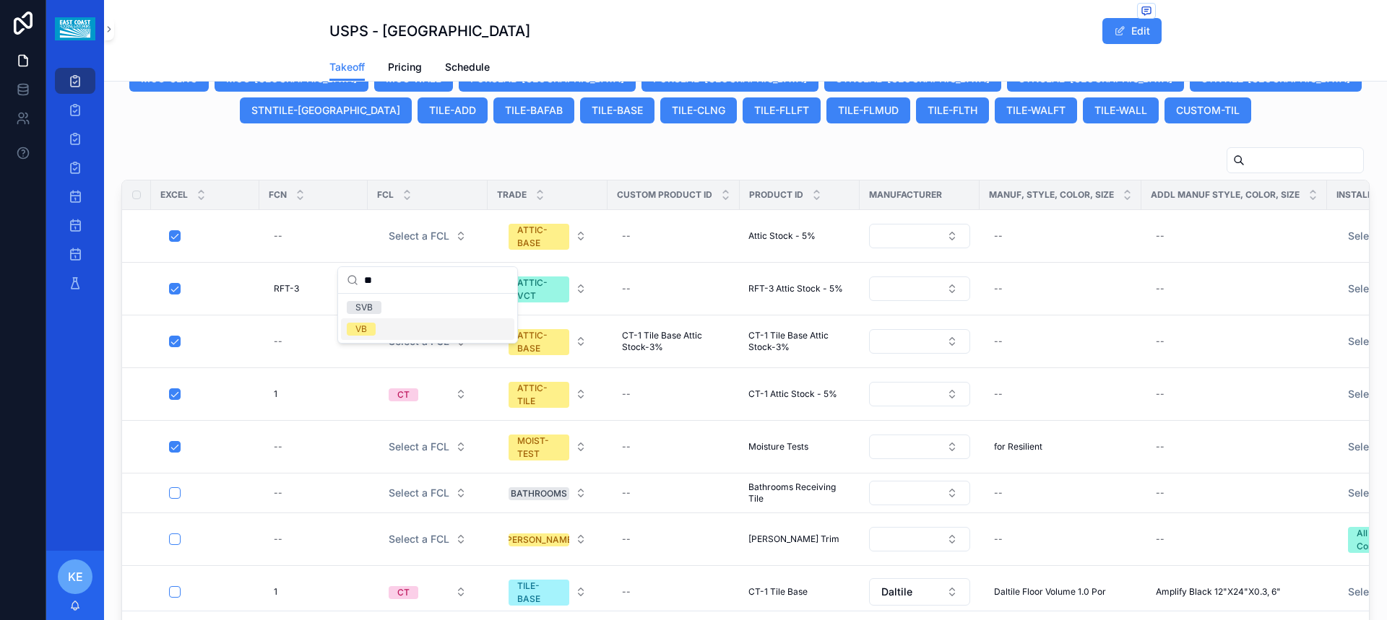
type input "**"
click at [365, 332] on div "VB" at bounding box center [361, 329] width 12 height 13
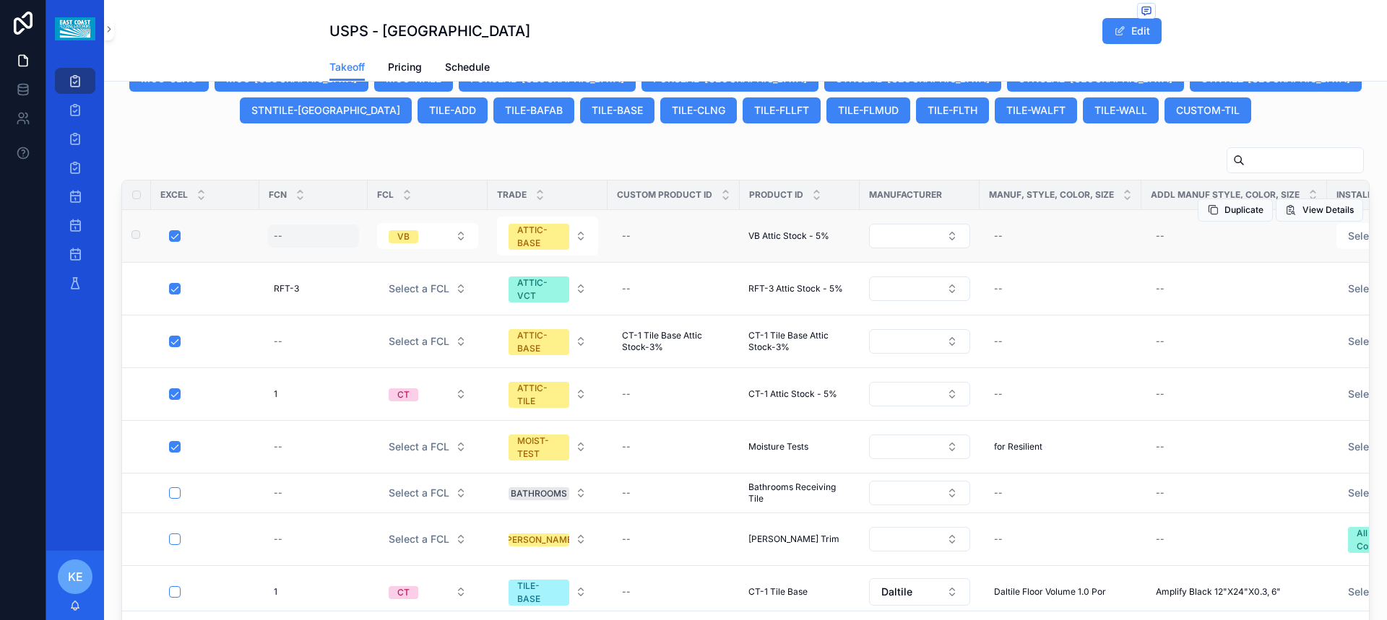
click at [270, 248] on div "--" at bounding box center [313, 236] width 91 height 23
type input "*"
click button "scrollable content" at bounding box center [450, 269] width 17 height 17
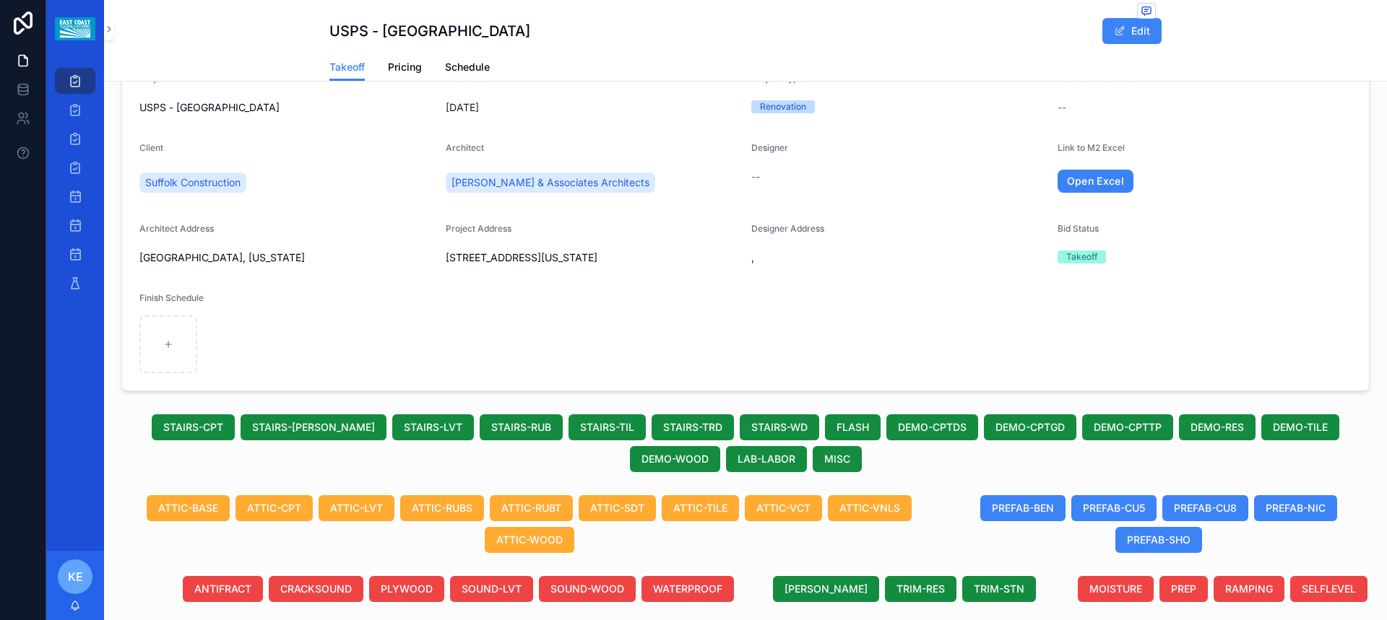
scroll to position [0, 0]
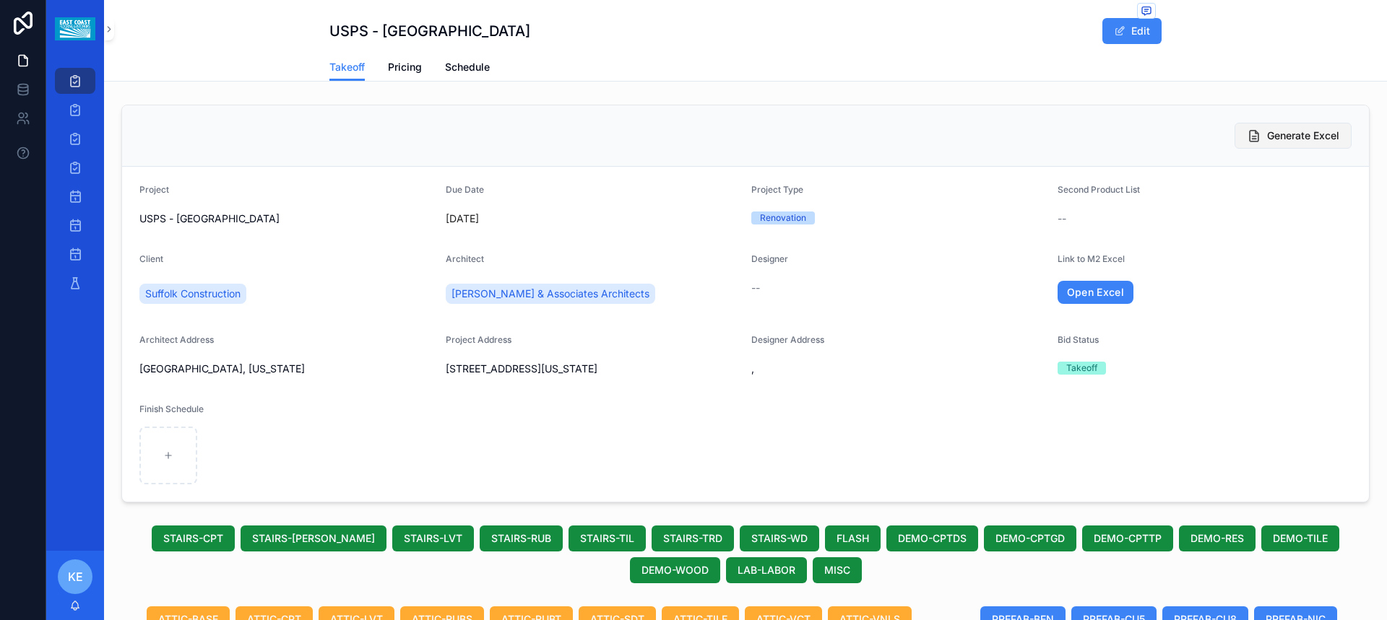
click at [1307, 133] on span "Generate Excel" at bounding box center [1303, 136] width 72 height 14
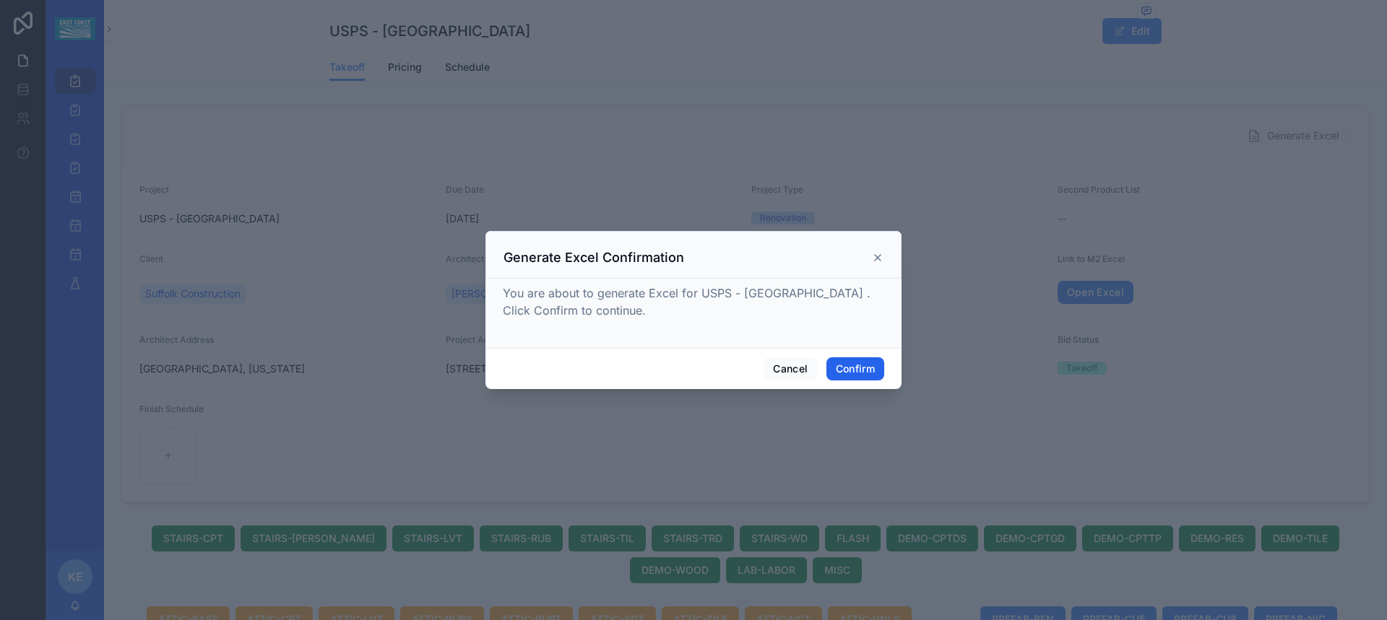
click at [847, 373] on button "Confirm" at bounding box center [855, 369] width 58 height 23
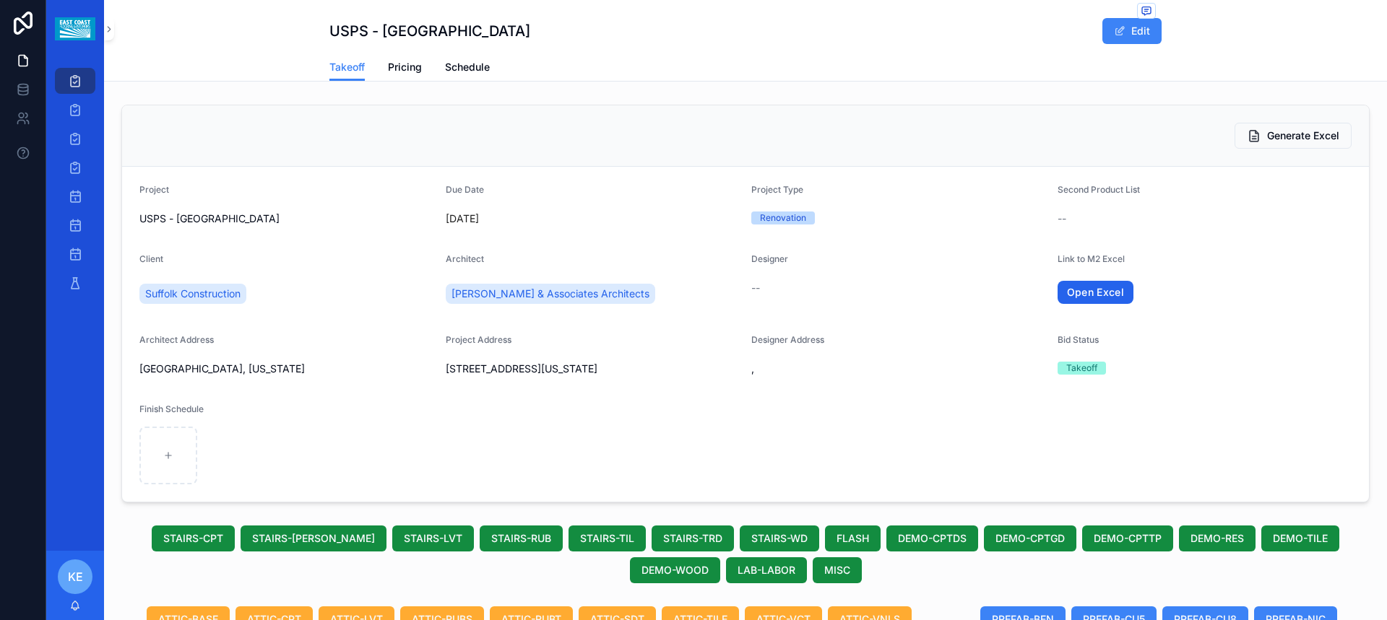
click at [1077, 298] on link "Open Excel" at bounding box center [1095, 292] width 77 height 23
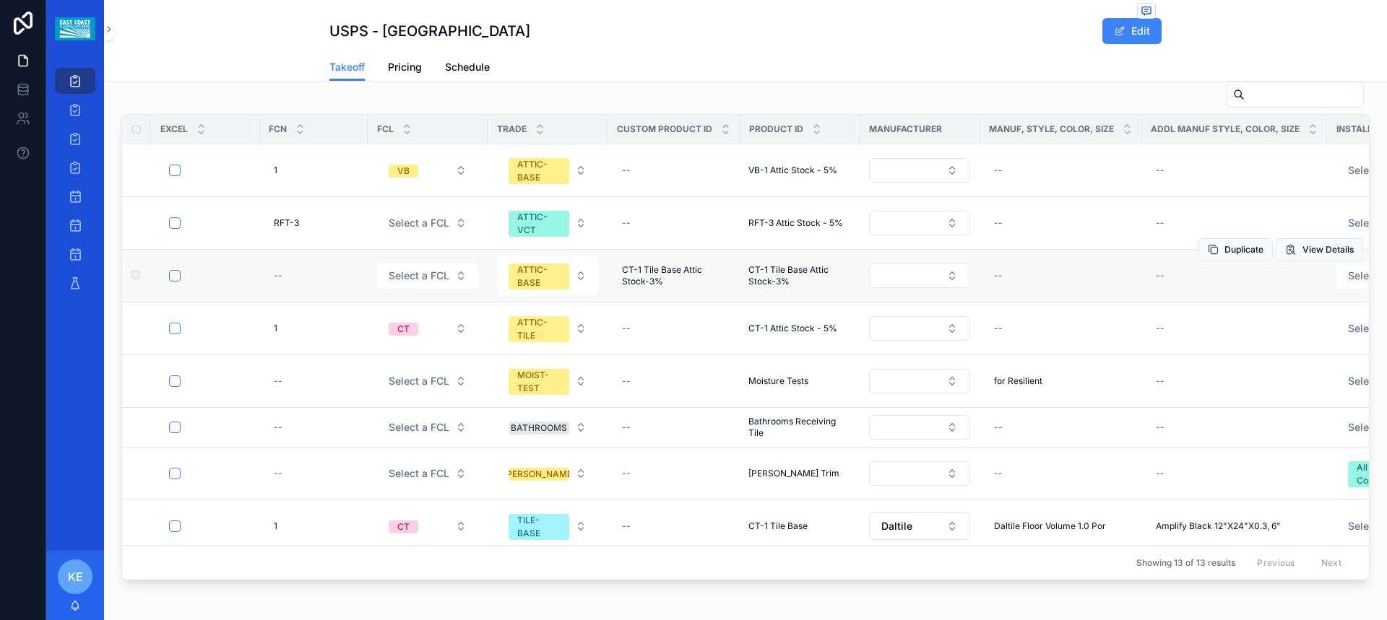
scroll to position [795, 0]
